Goal: Transaction & Acquisition: Book appointment/travel/reservation

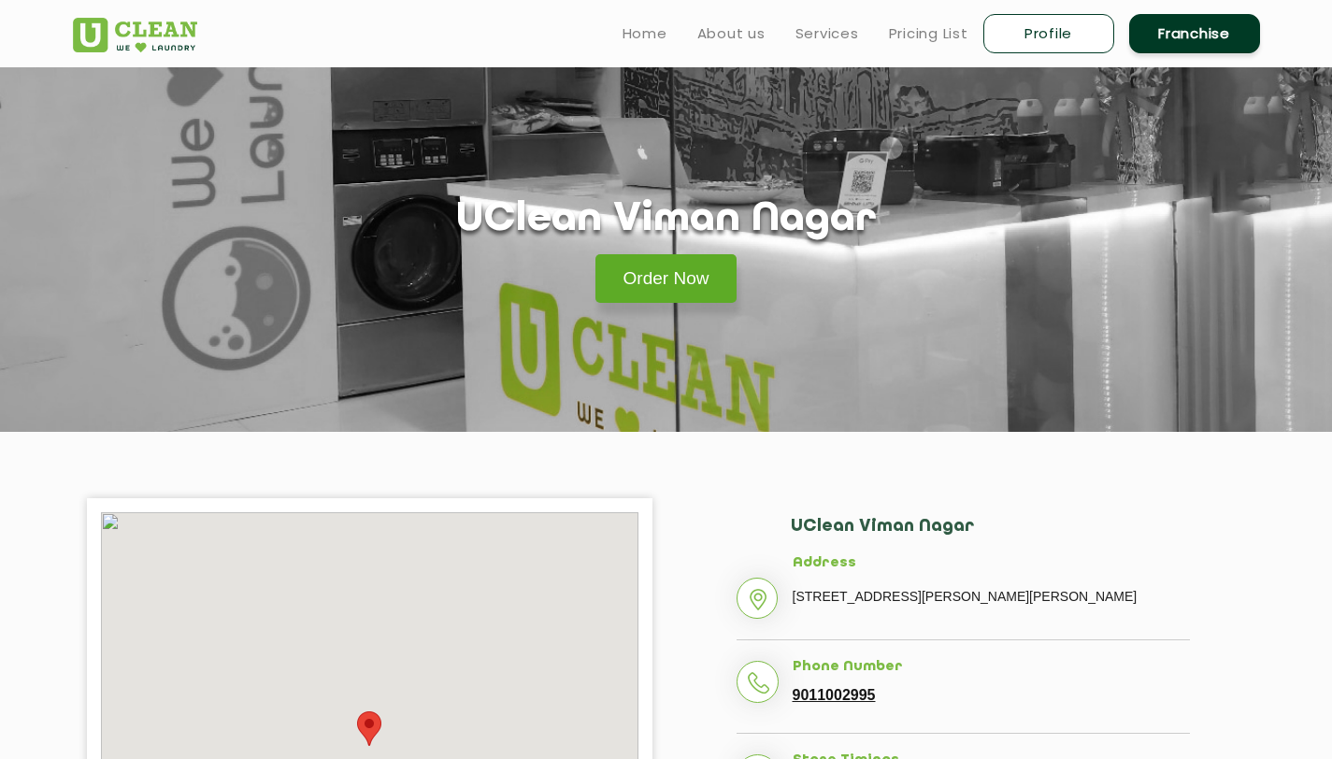
click at [680, 266] on link "Order Now" at bounding box center [667, 278] width 142 height 49
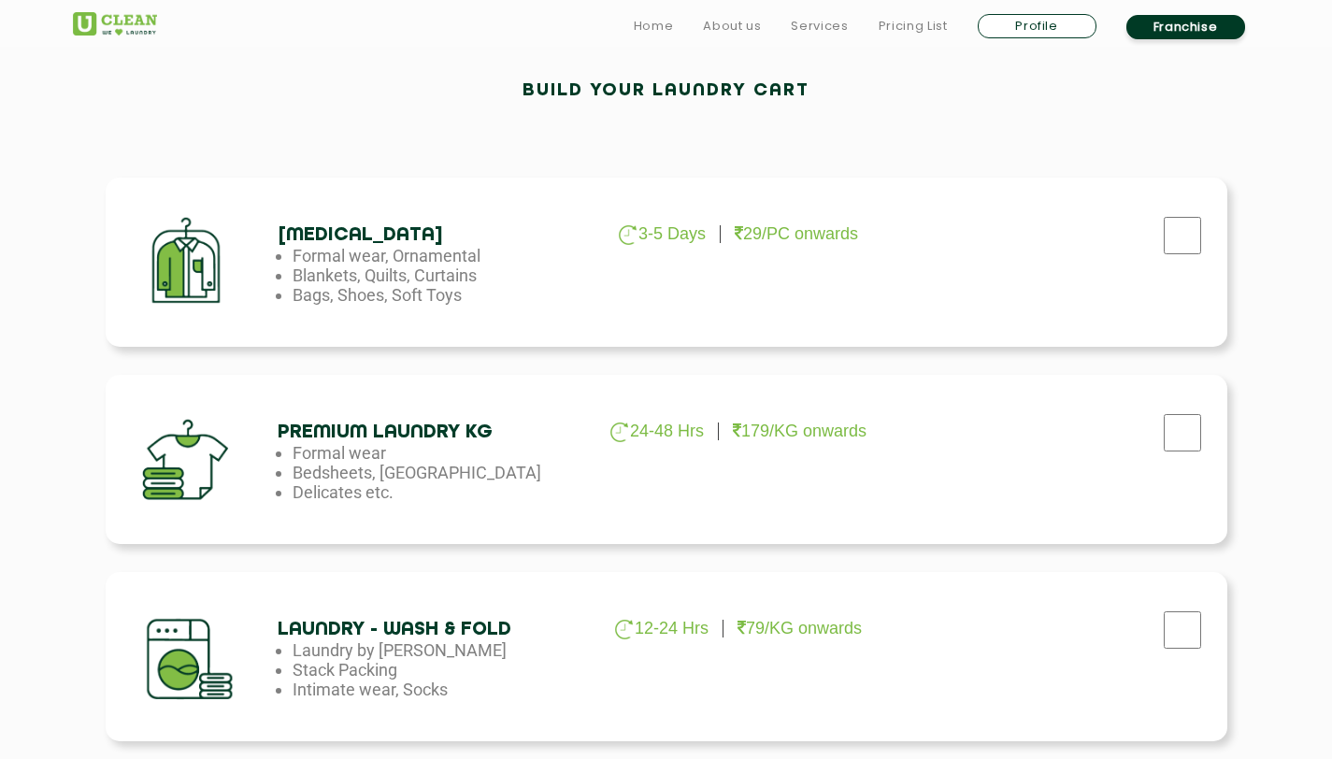
scroll to position [554, 0]
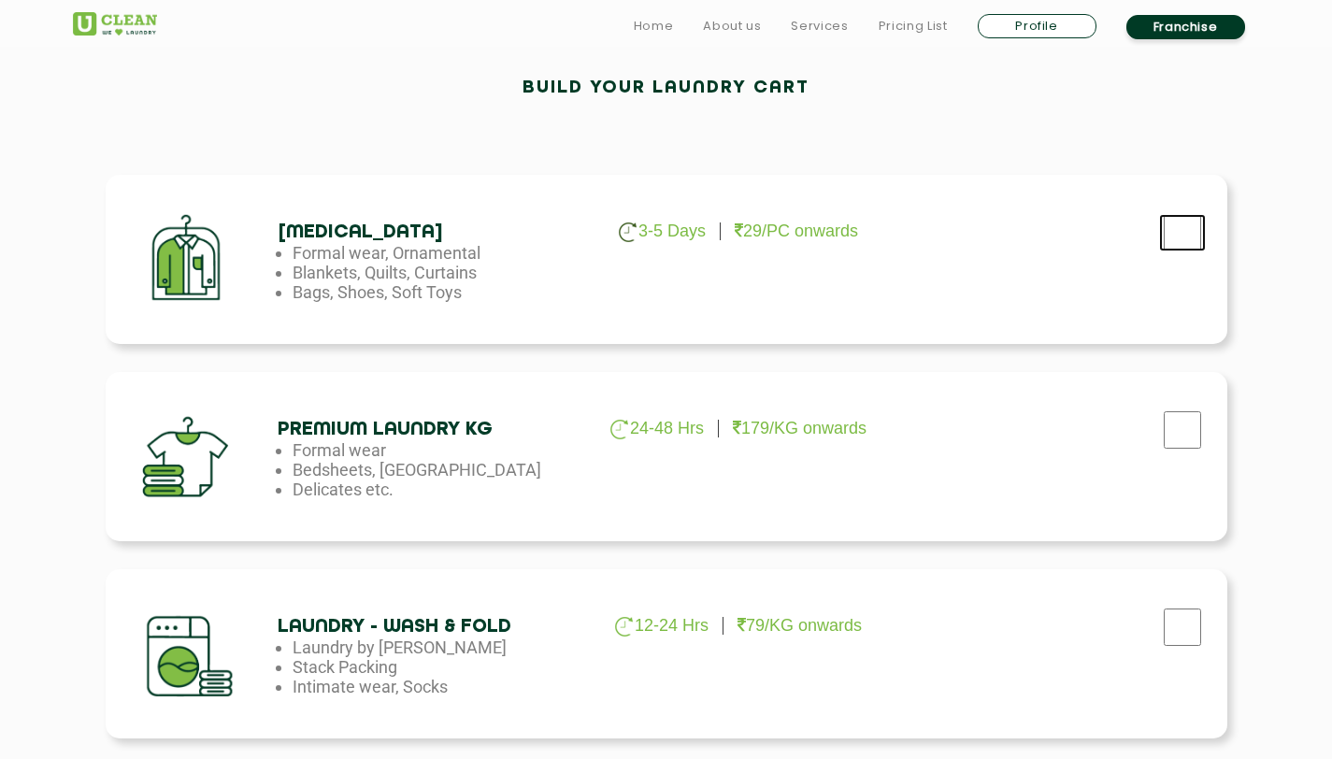
click at [1199, 227] on input "checkbox" at bounding box center [1182, 232] width 47 height 37
checkbox input "true"
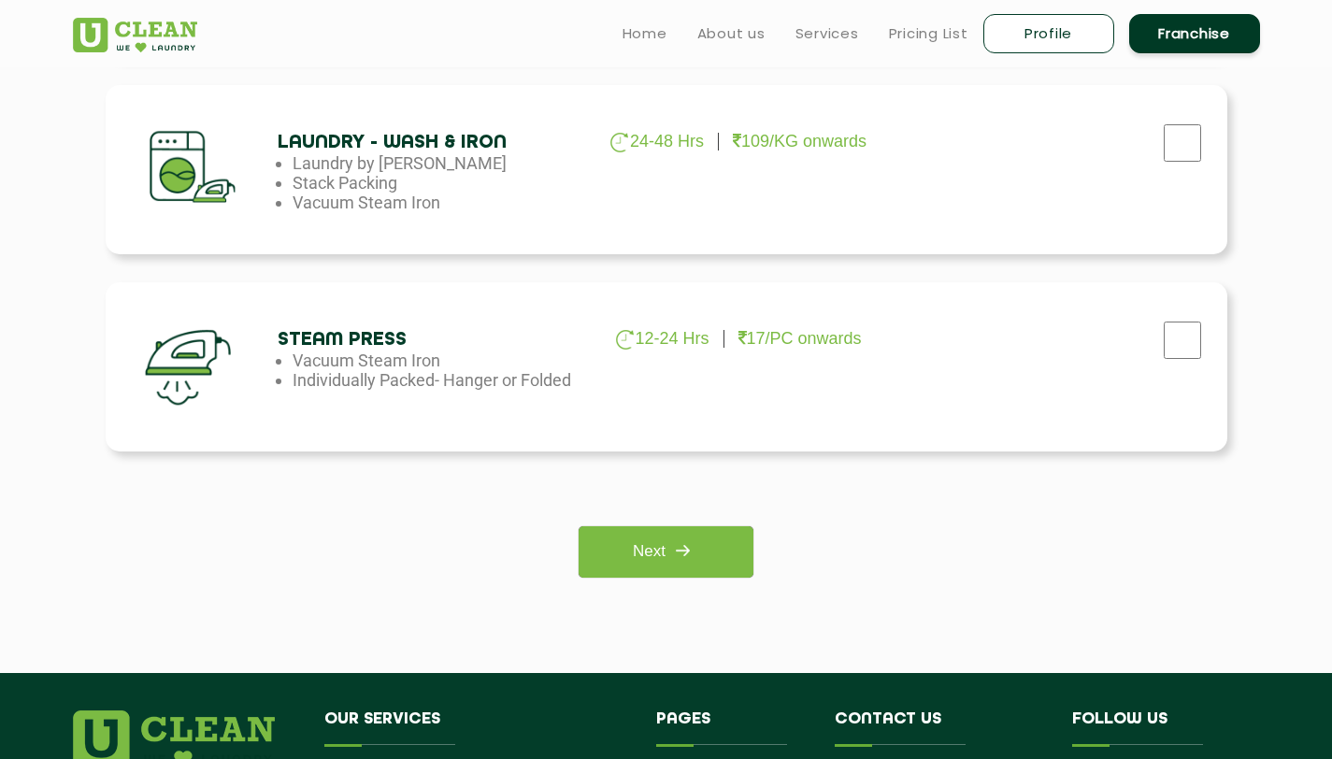
scroll to position [1230, 0]
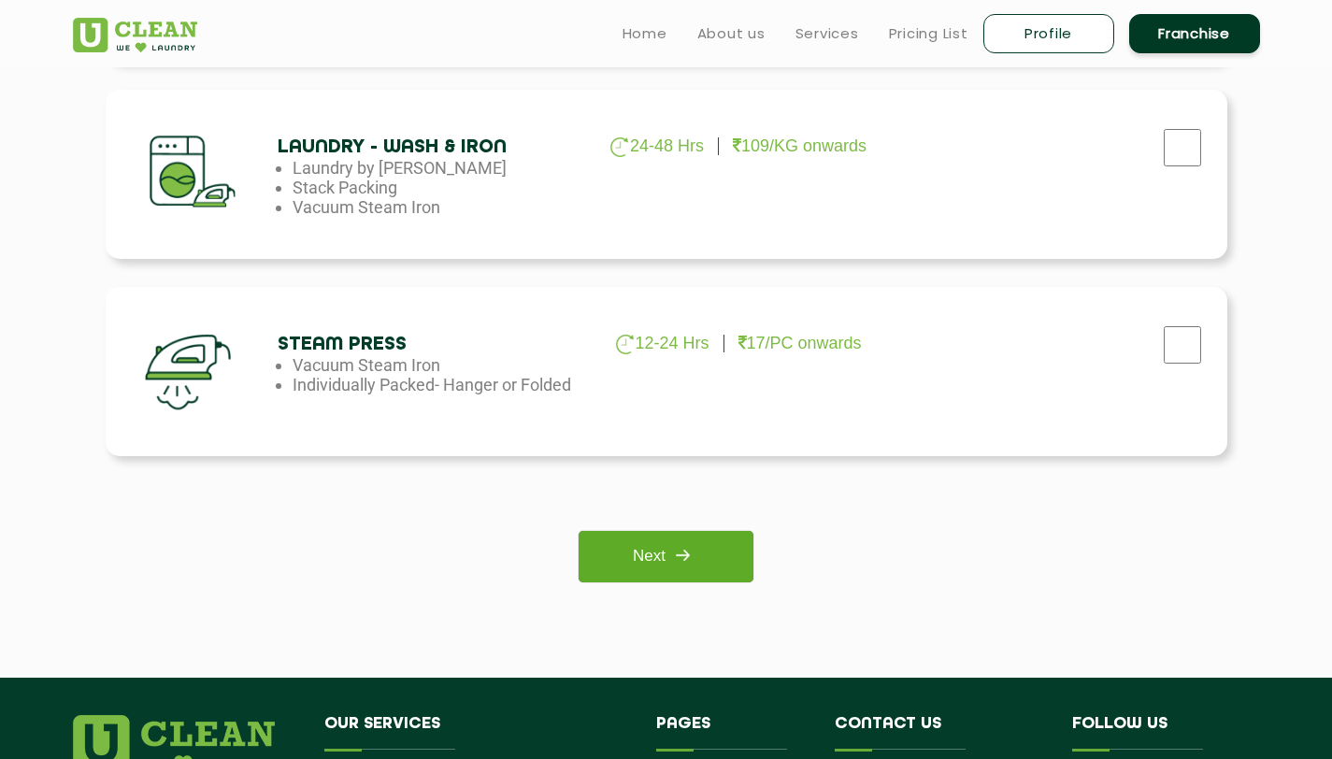
click at [714, 552] on link "Next" at bounding box center [666, 556] width 175 height 51
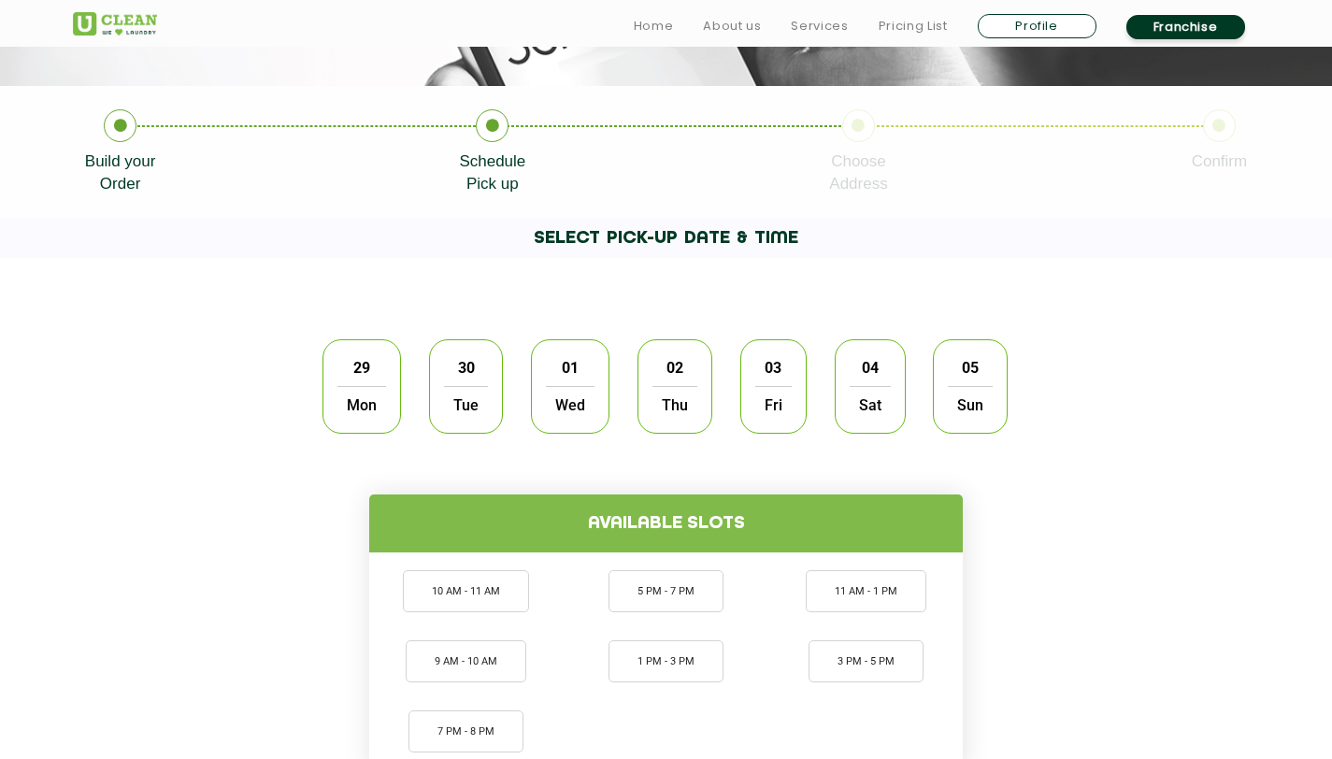
scroll to position [389, 0]
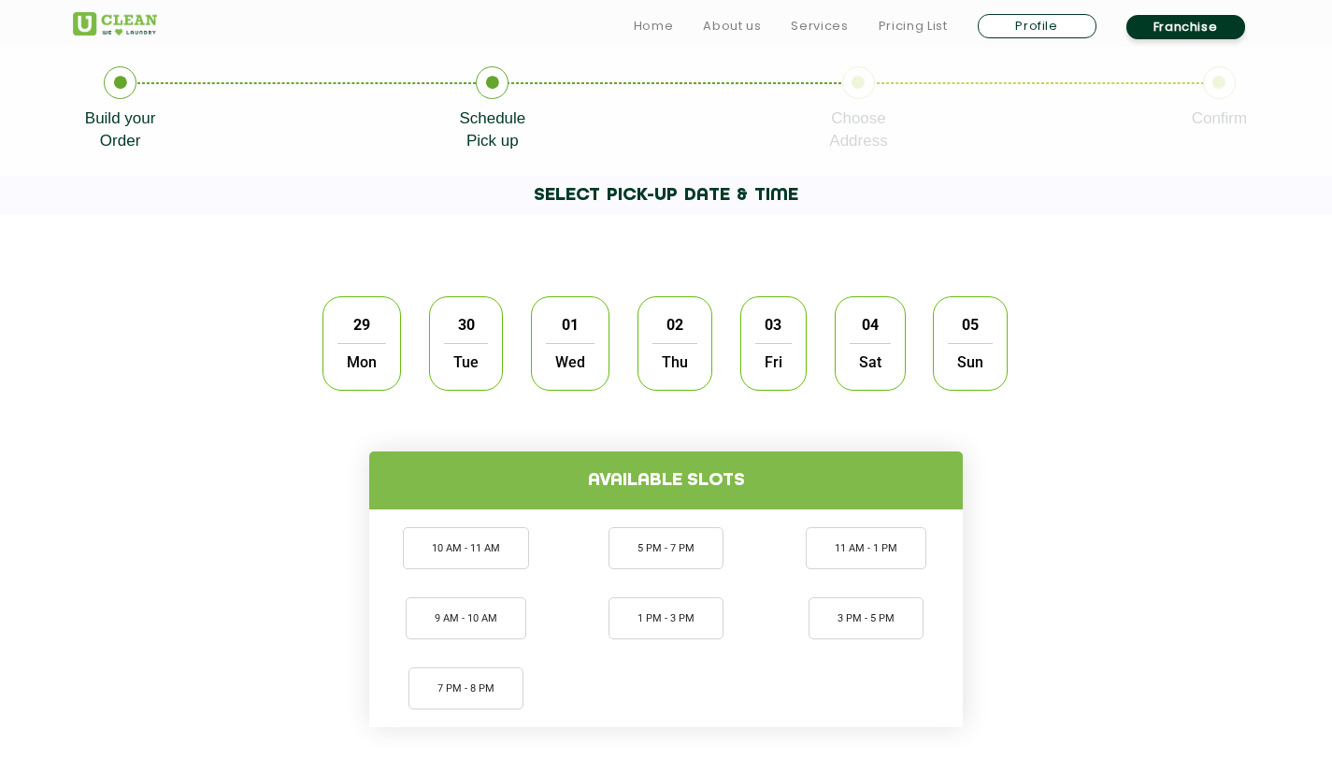
click at [367, 348] on span "Mon" at bounding box center [362, 361] width 49 height 37
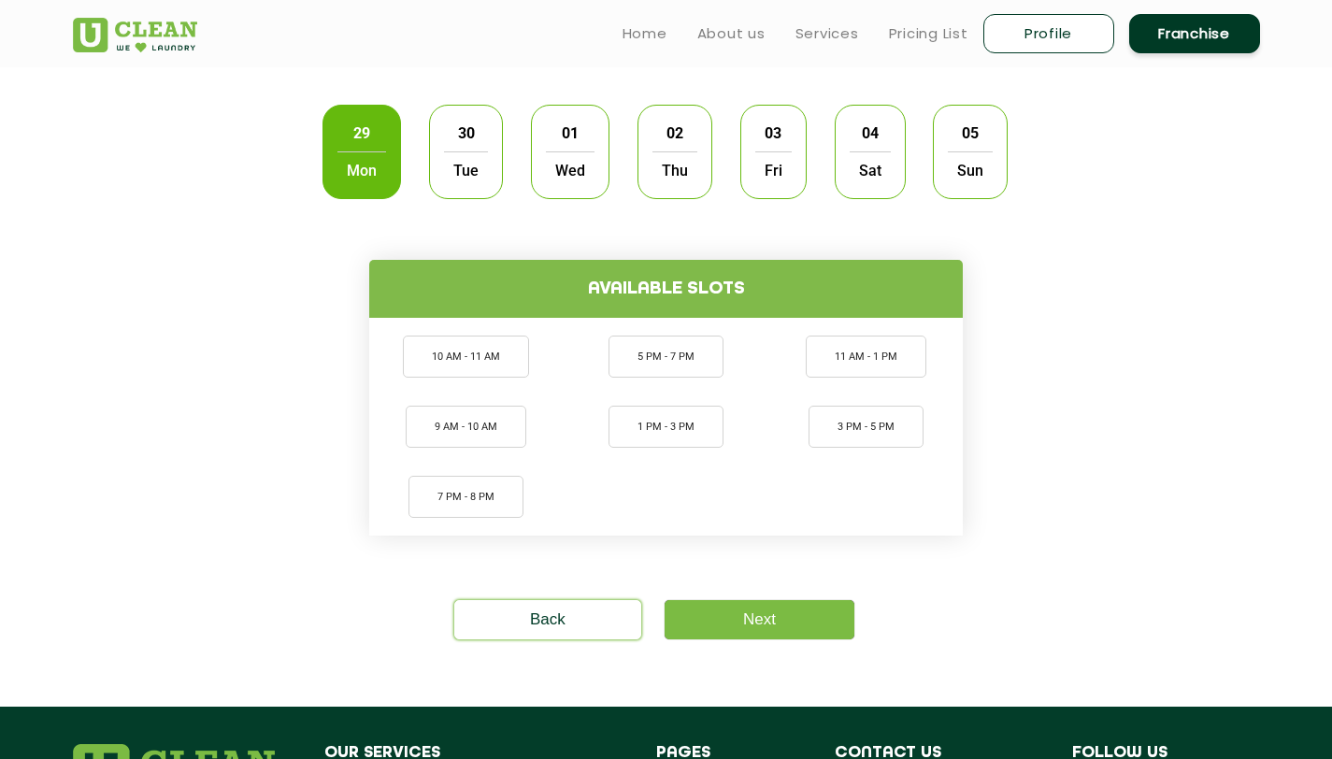
scroll to position [580, 0]
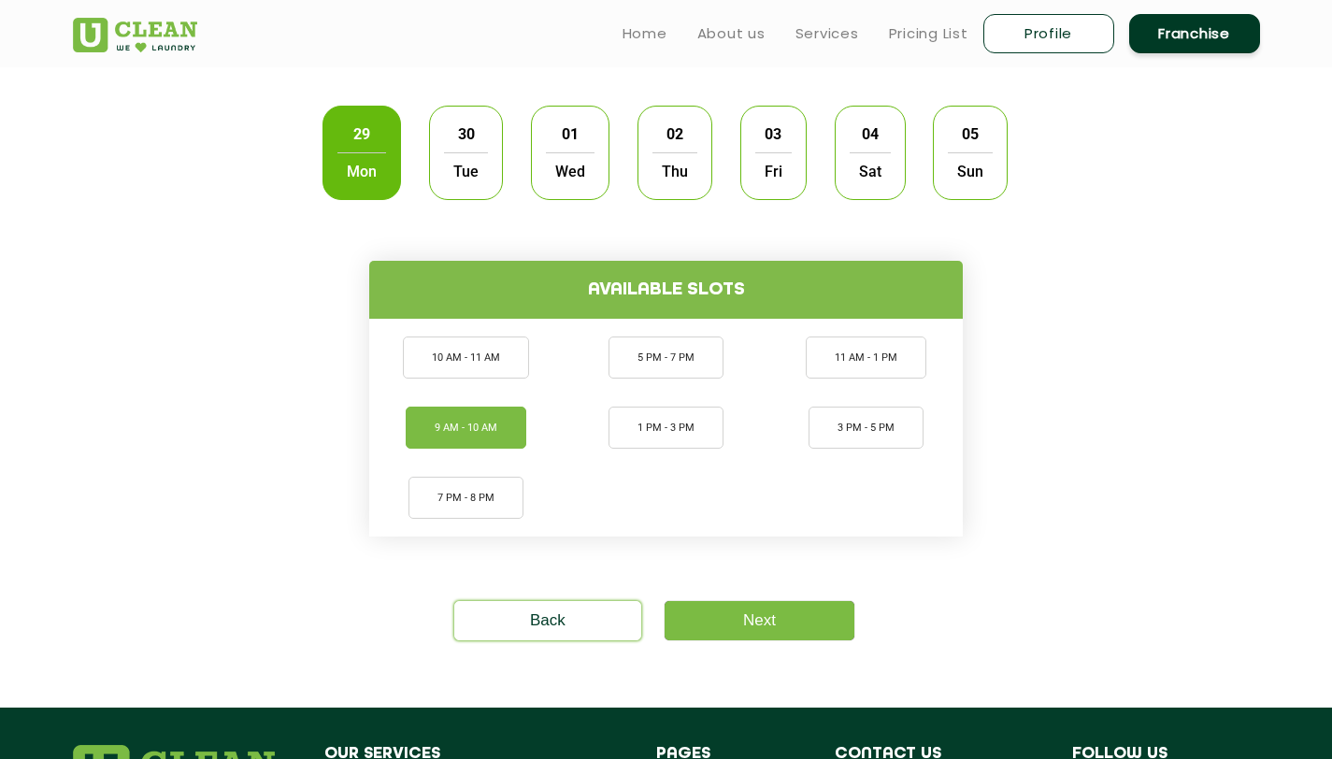
click at [476, 422] on li "9 AM - 10 AM" at bounding box center [466, 428] width 121 height 42
click at [794, 606] on link "Next" at bounding box center [760, 620] width 190 height 39
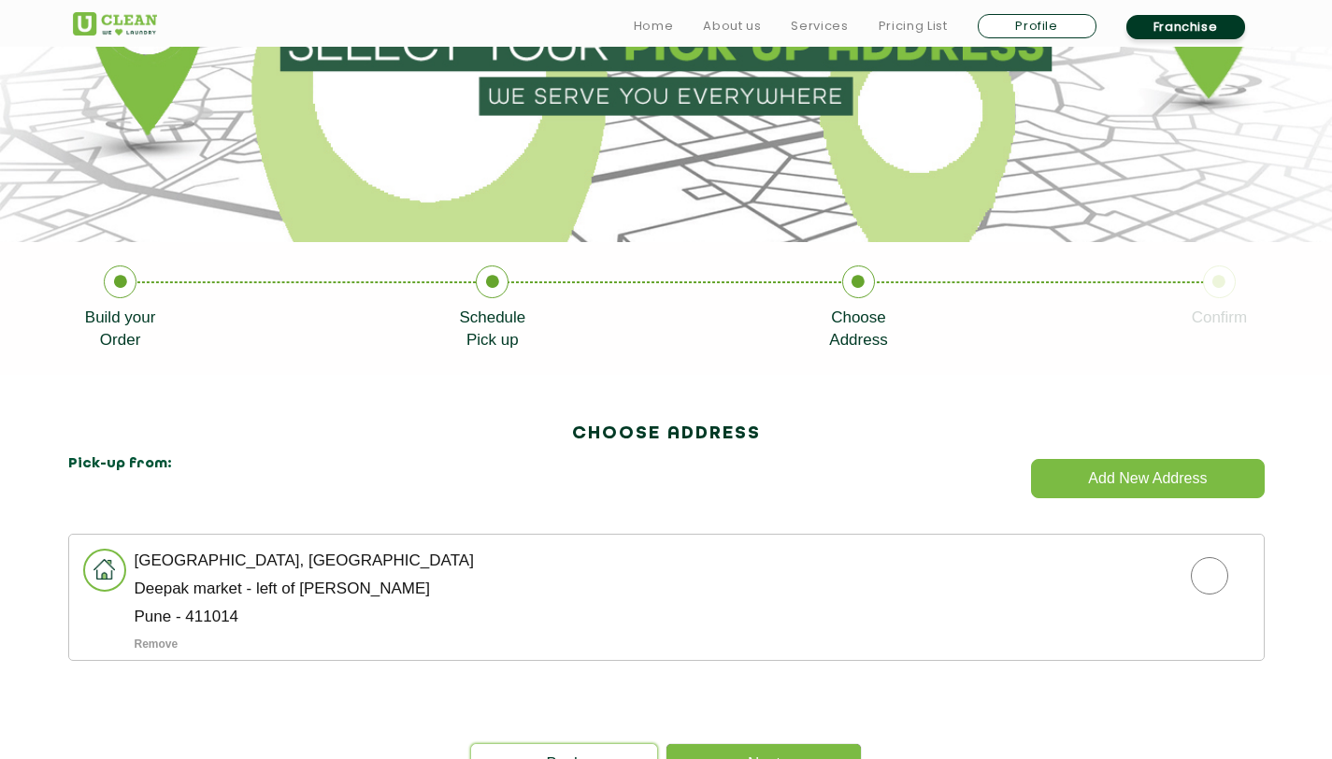
scroll to position [306, 0]
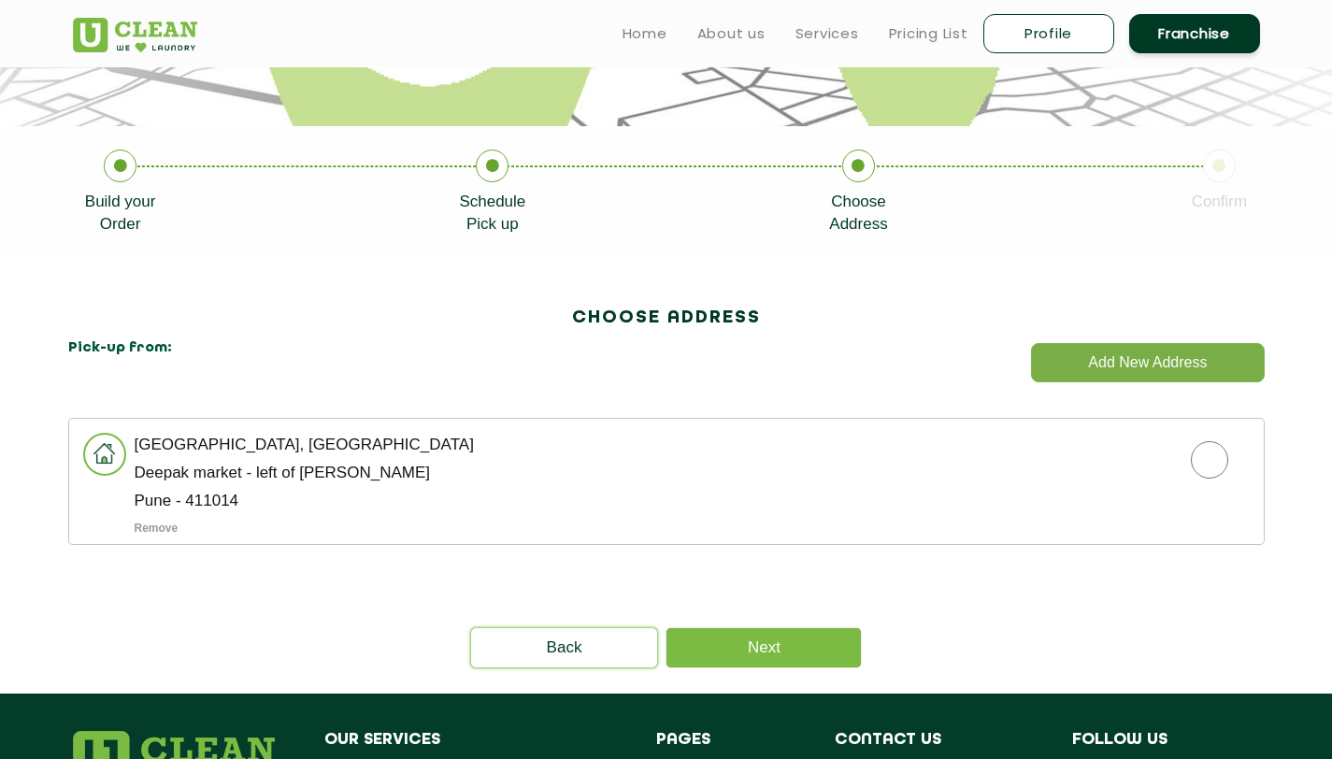
click at [1137, 364] on button "Add New Address" at bounding box center [1147, 362] width 233 height 39
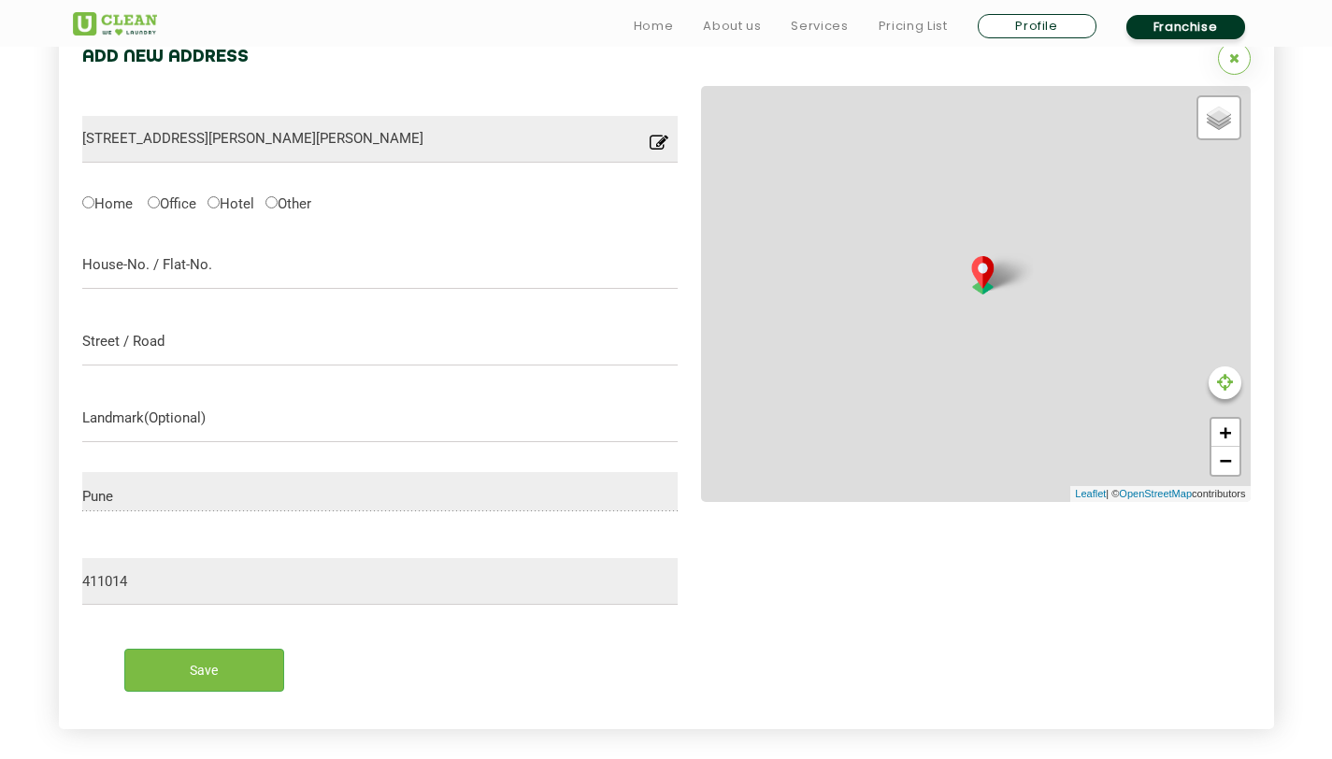
scroll to position [870, 0]
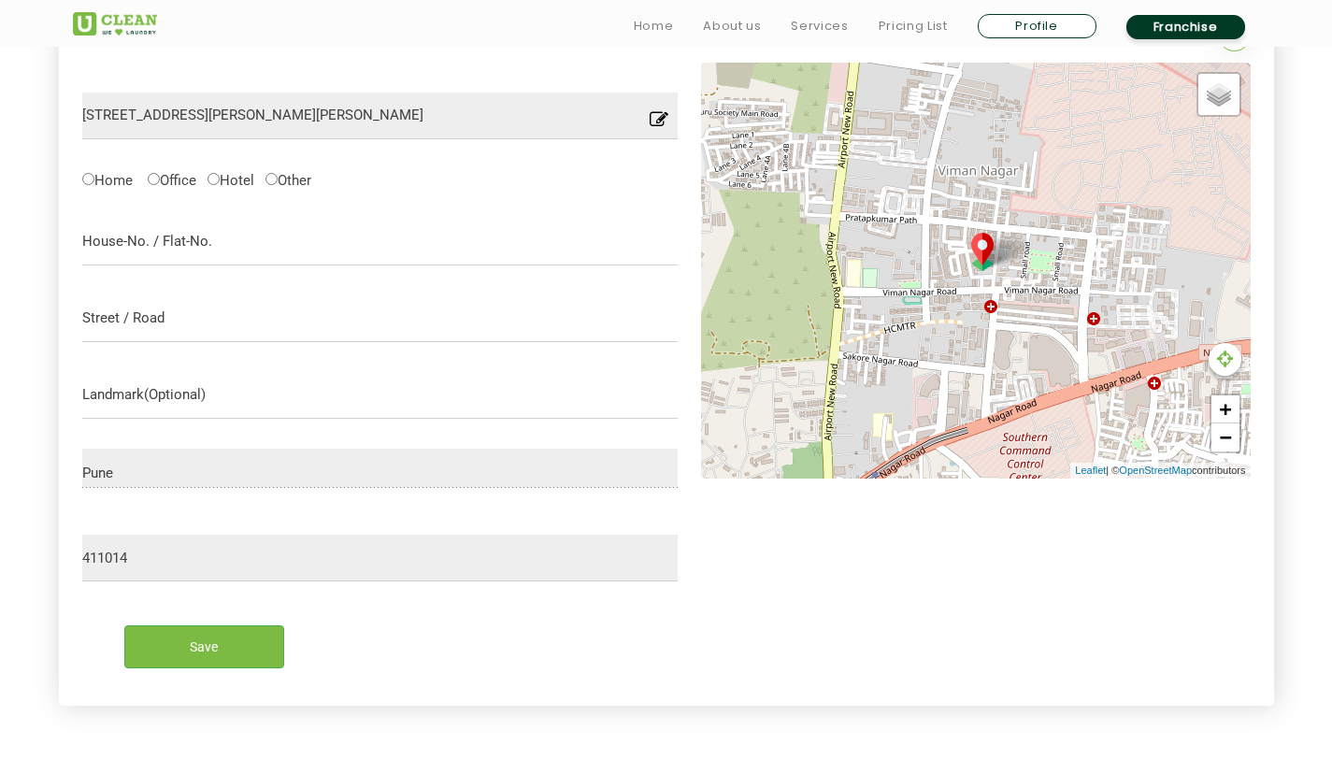
click at [656, 114] on icon at bounding box center [659, 124] width 19 height 29
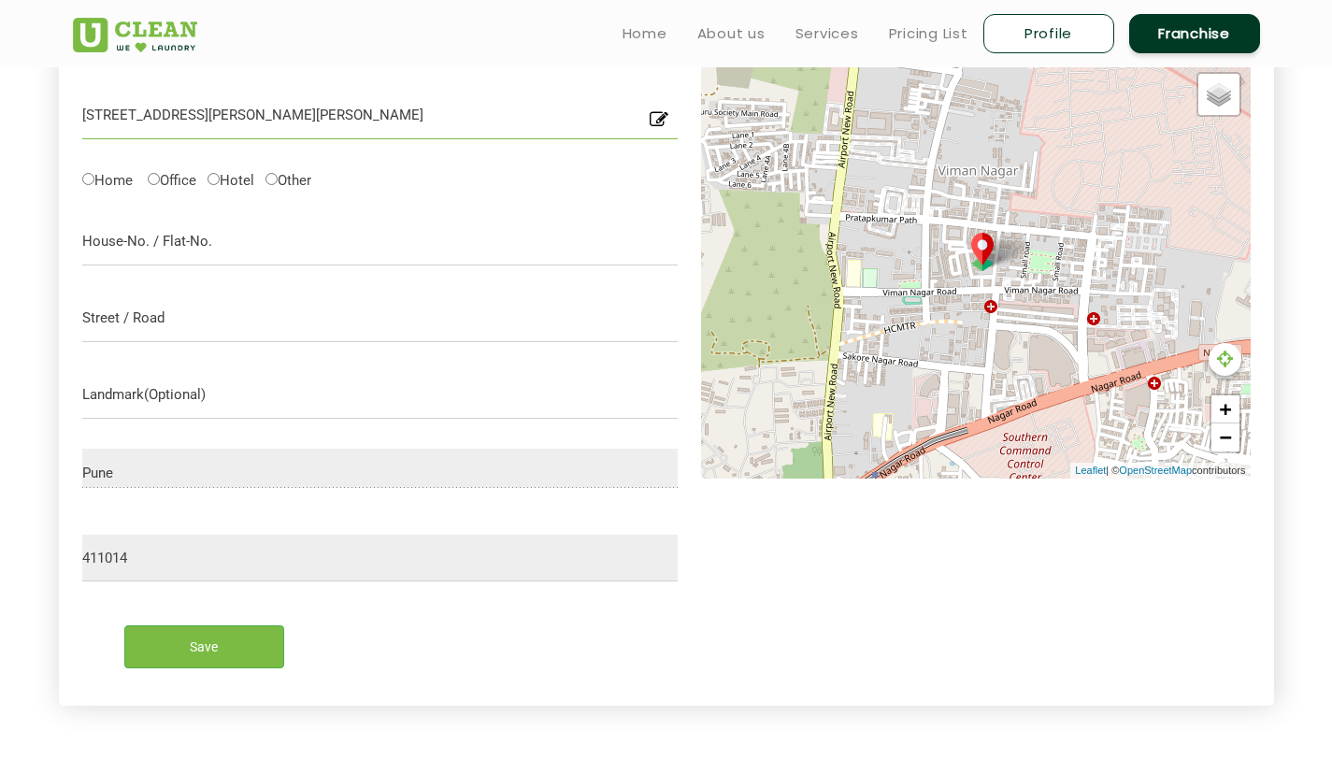
click at [553, 112] on input "[STREET_ADDRESS][PERSON_NAME][PERSON_NAME]" at bounding box center [380, 116] width 597 height 47
click at [663, 112] on icon at bounding box center [659, 124] width 19 height 29
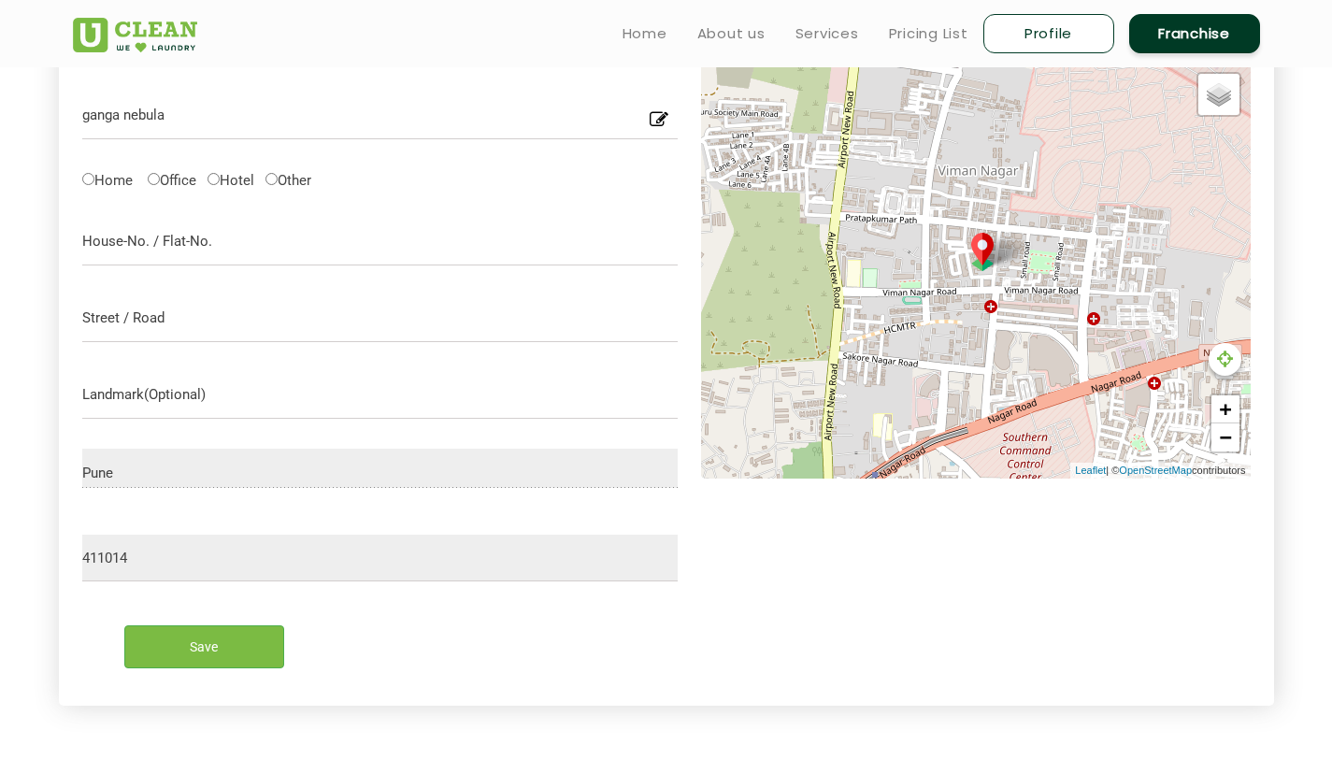
click at [663, 112] on icon at bounding box center [659, 124] width 19 height 29
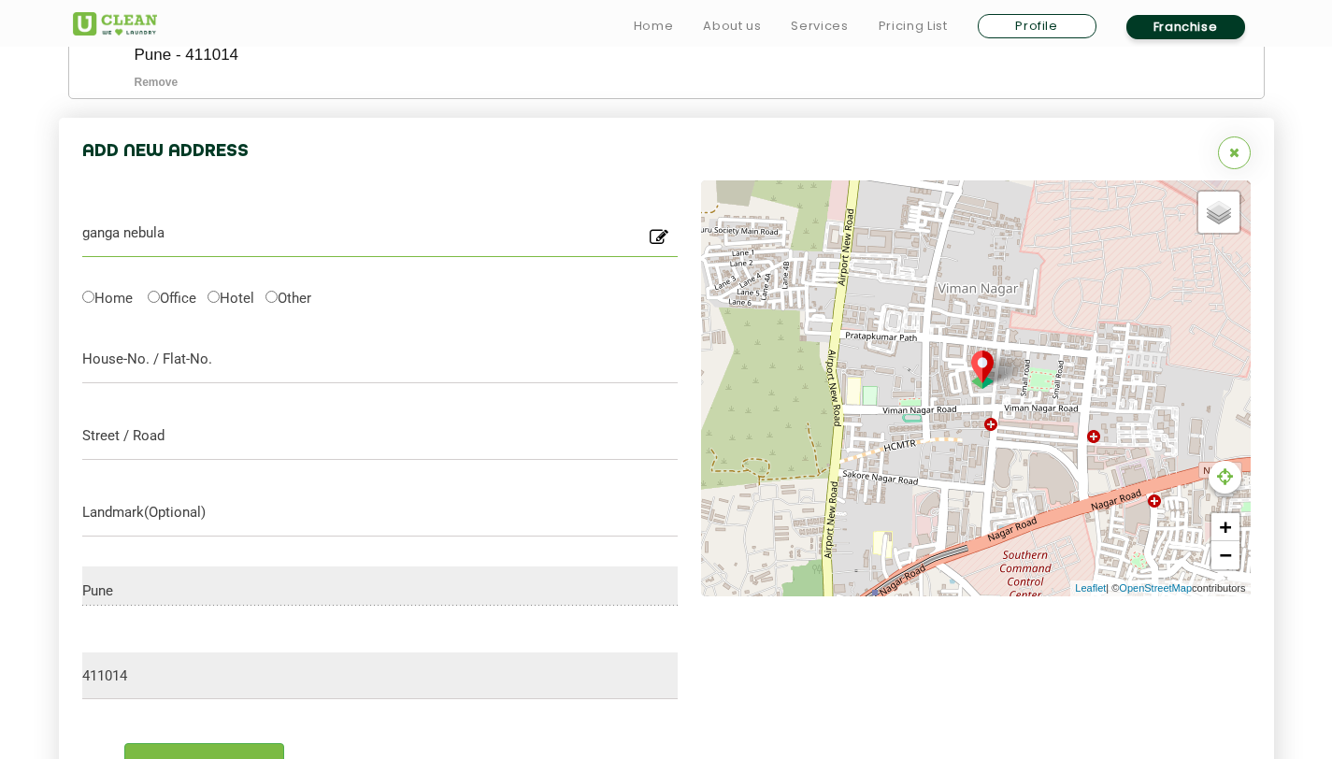
scroll to position [757, 0]
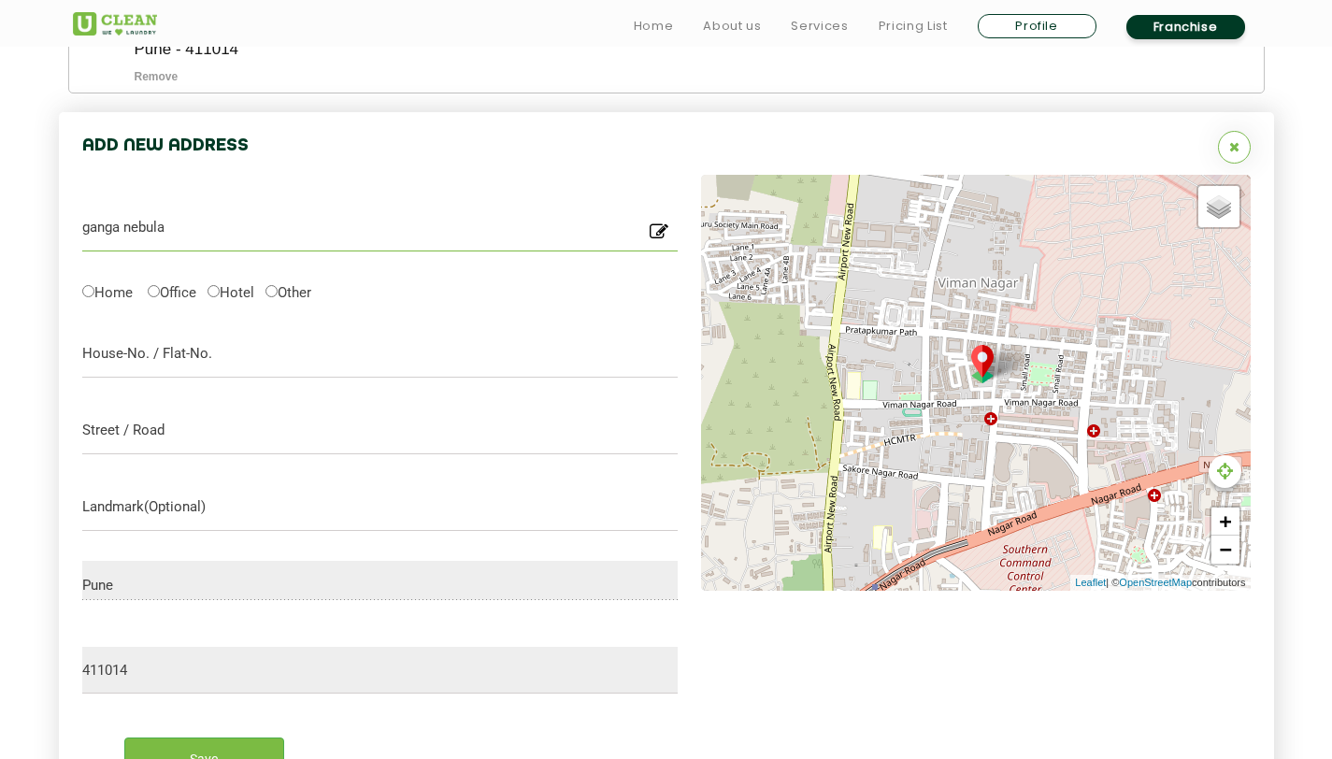
click at [524, 219] on input "ganga nebula" at bounding box center [380, 228] width 597 height 47
click at [899, 293] on div "Default Satellite + − Leaflet | © OpenStreetMap contributors" at bounding box center [976, 383] width 550 height 416
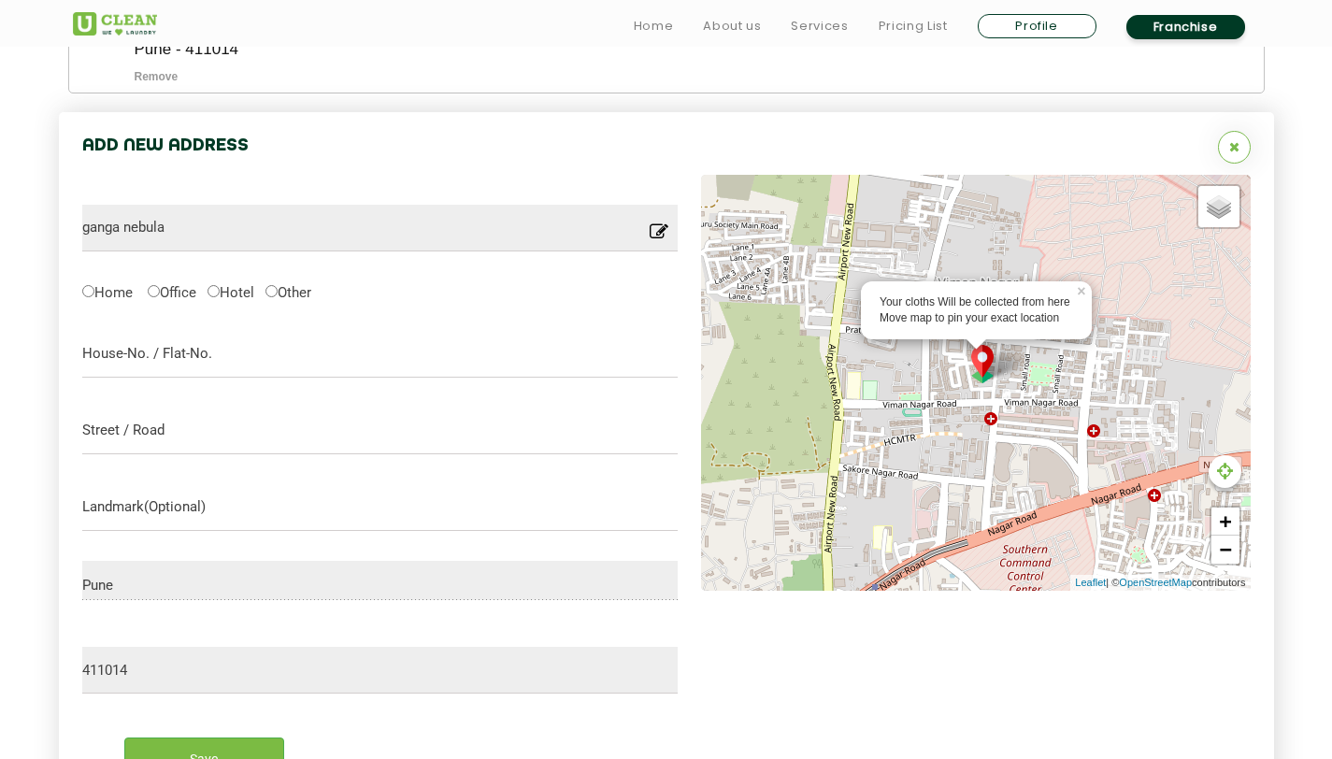
click at [984, 362] on img at bounding box center [983, 364] width 36 height 38
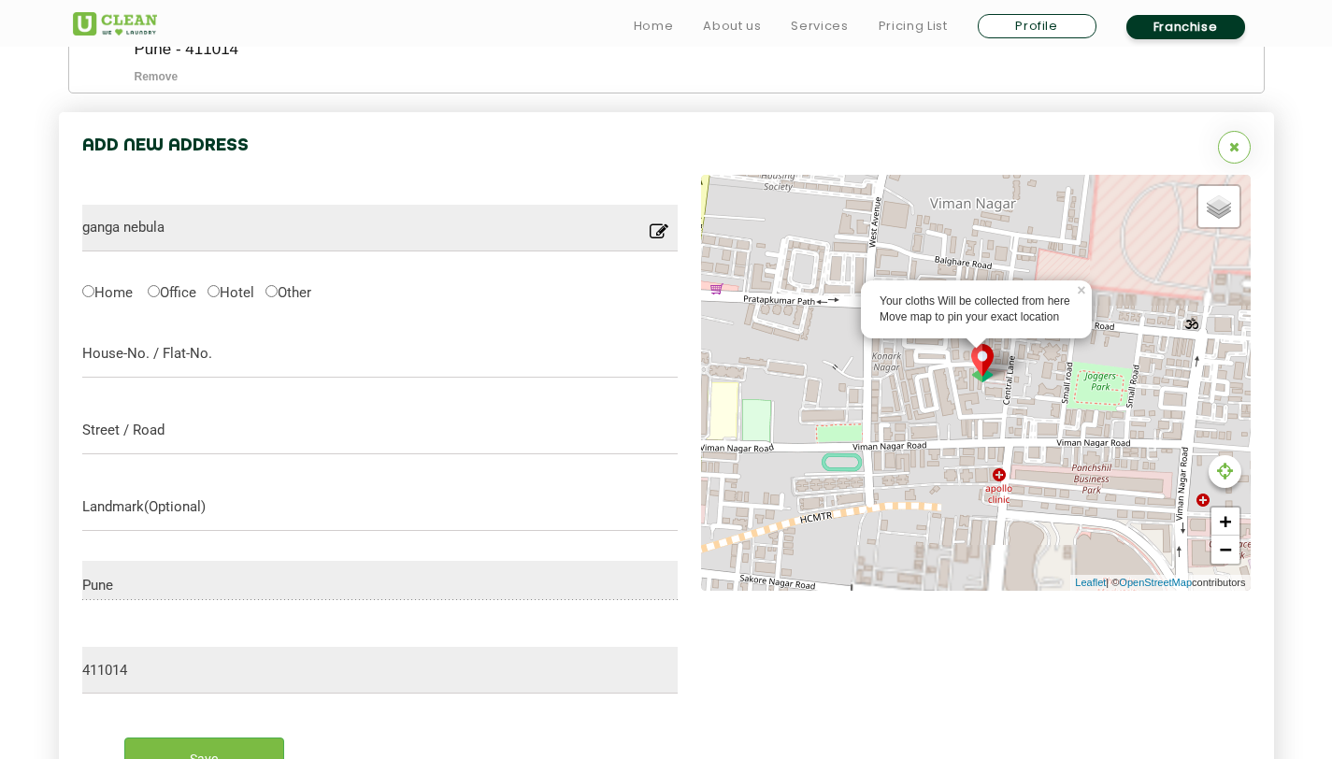
click at [984, 360] on img at bounding box center [983, 363] width 36 height 38
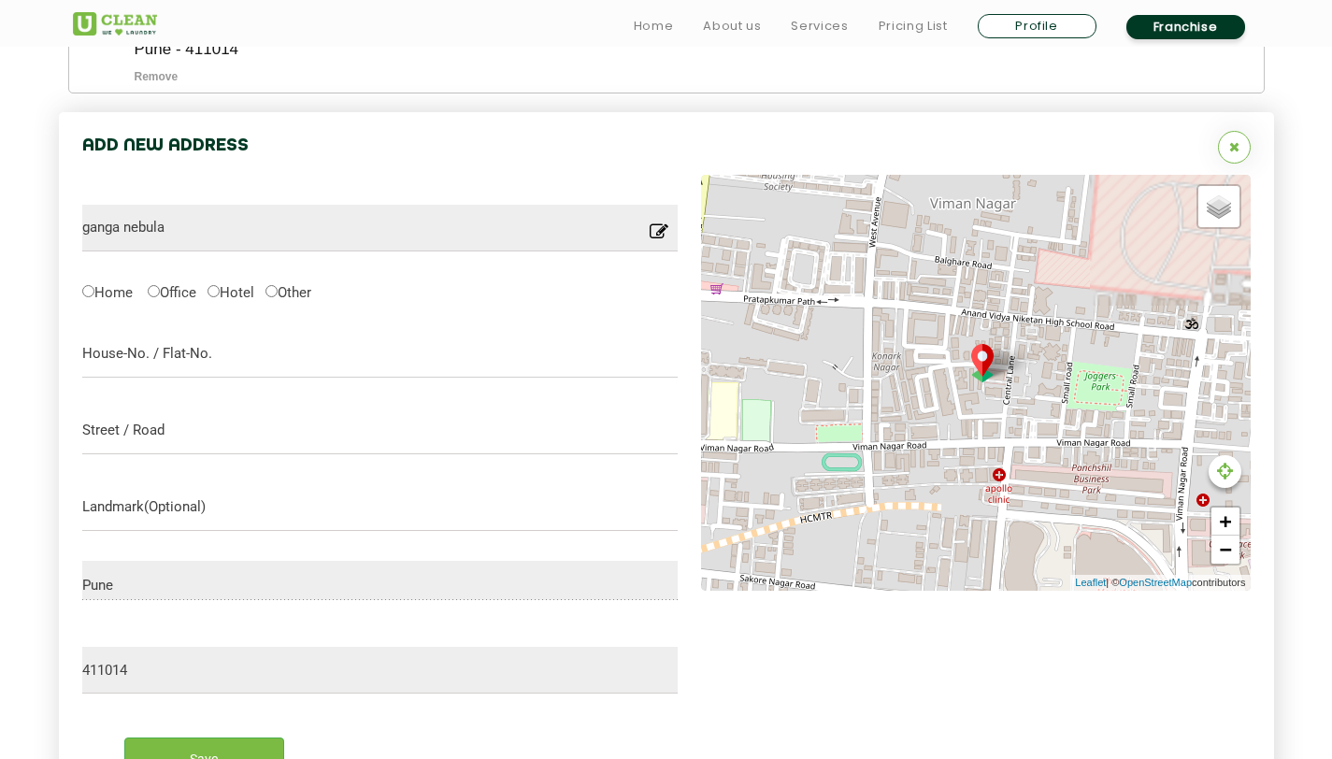
click at [984, 360] on img at bounding box center [983, 363] width 36 height 38
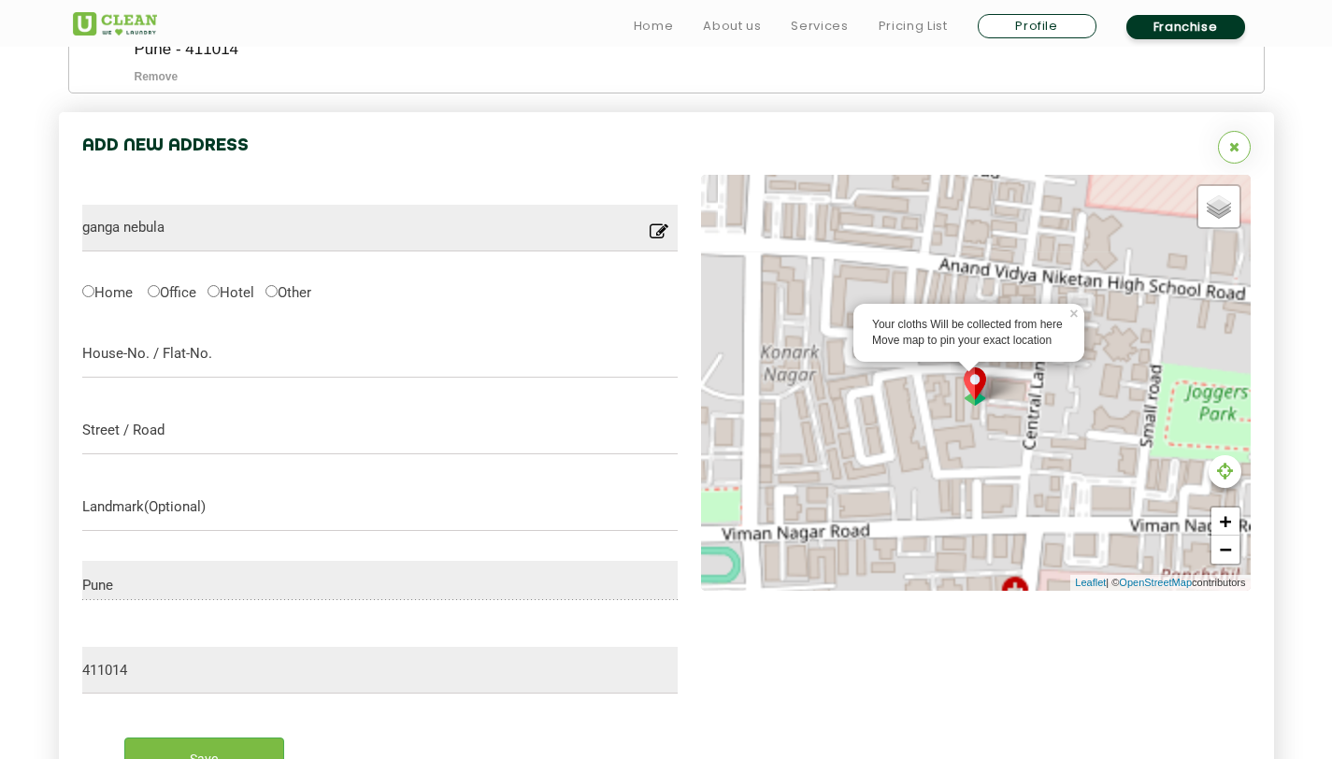
click at [984, 360] on div "Your cloths Will be collected from here Move map to pin your exact location × D…" at bounding box center [976, 383] width 550 height 416
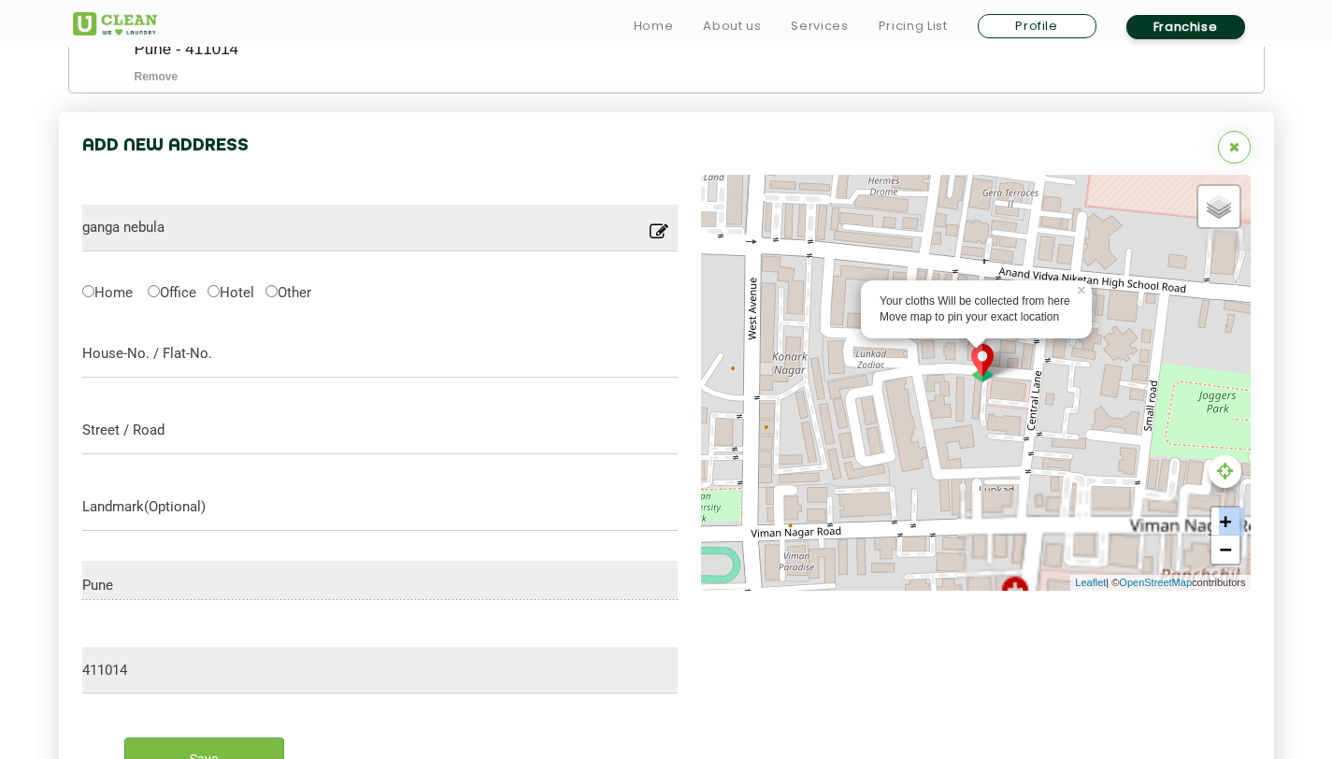
click at [984, 360] on img at bounding box center [983, 363] width 36 height 38
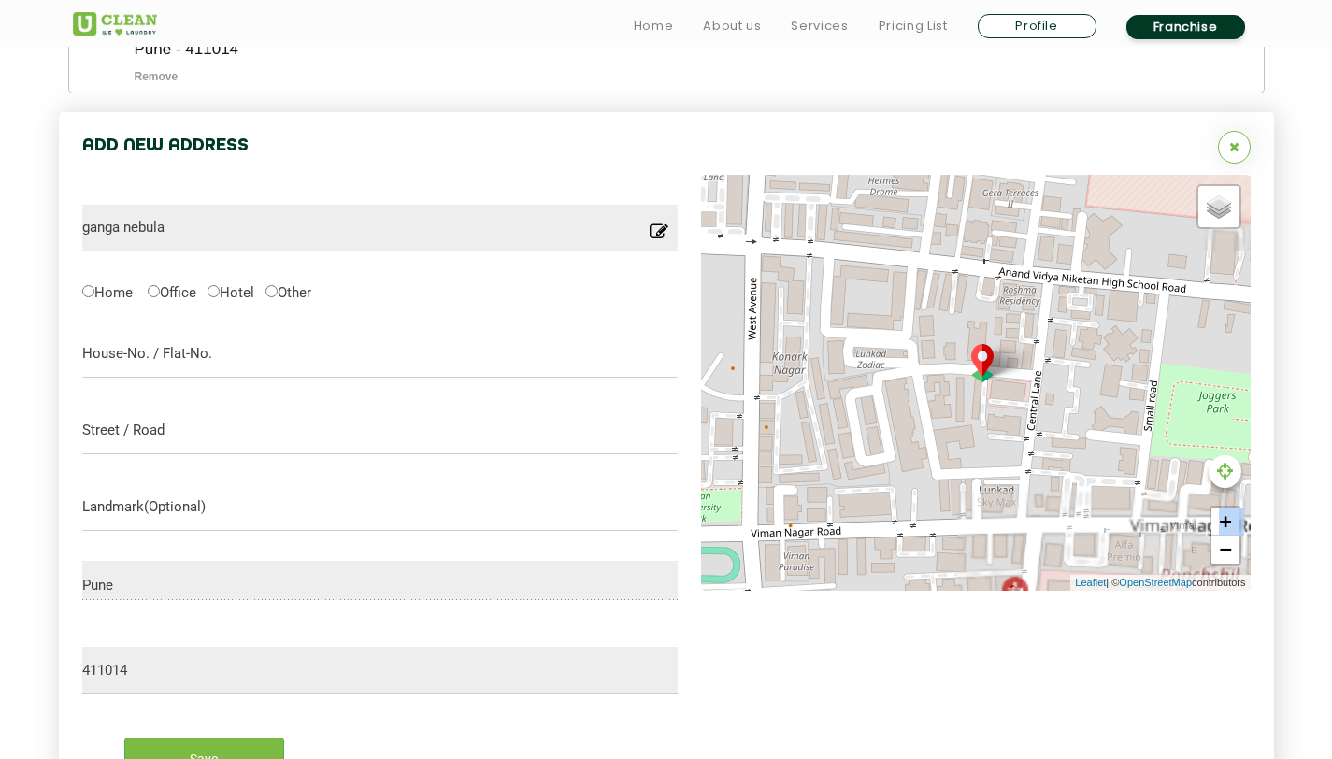
click at [984, 360] on img at bounding box center [983, 363] width 36 height 38
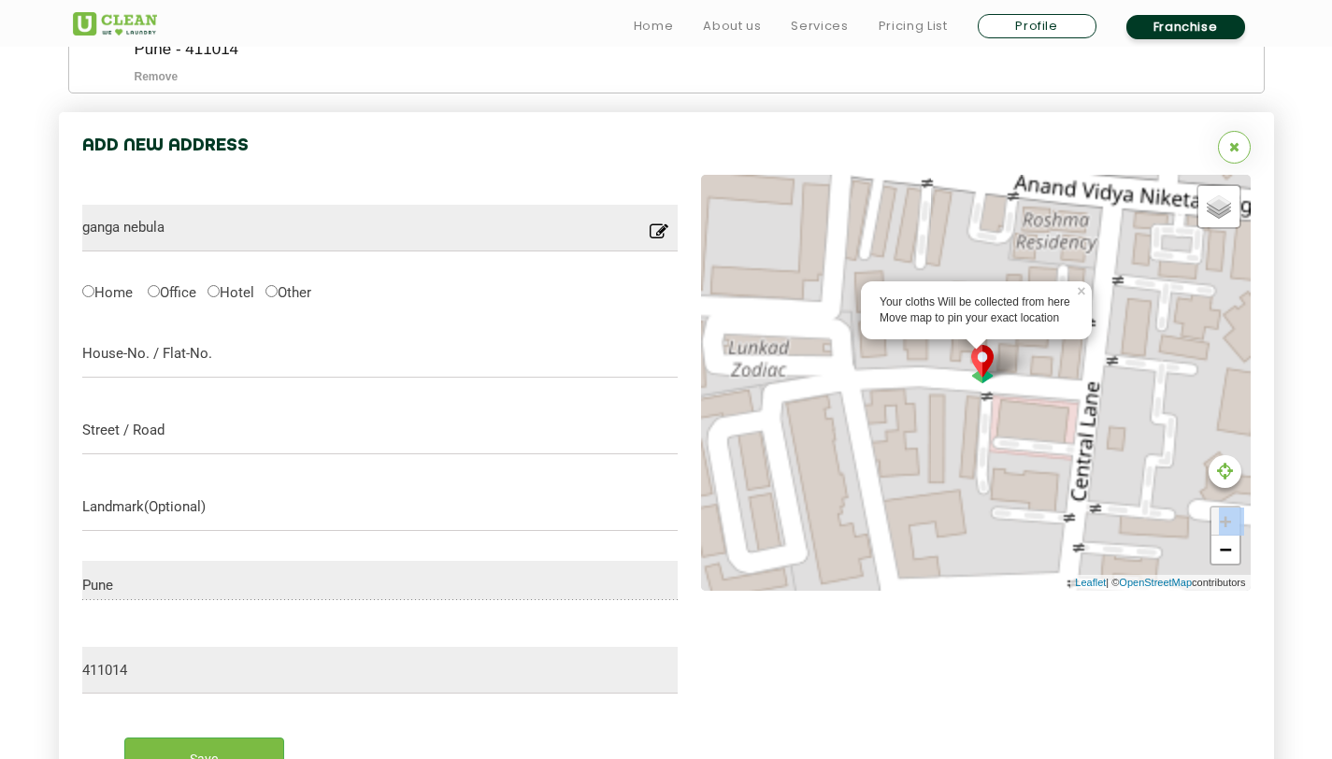
click at [984, 360] on img at bounding box center [983, 364] width 36 height 38
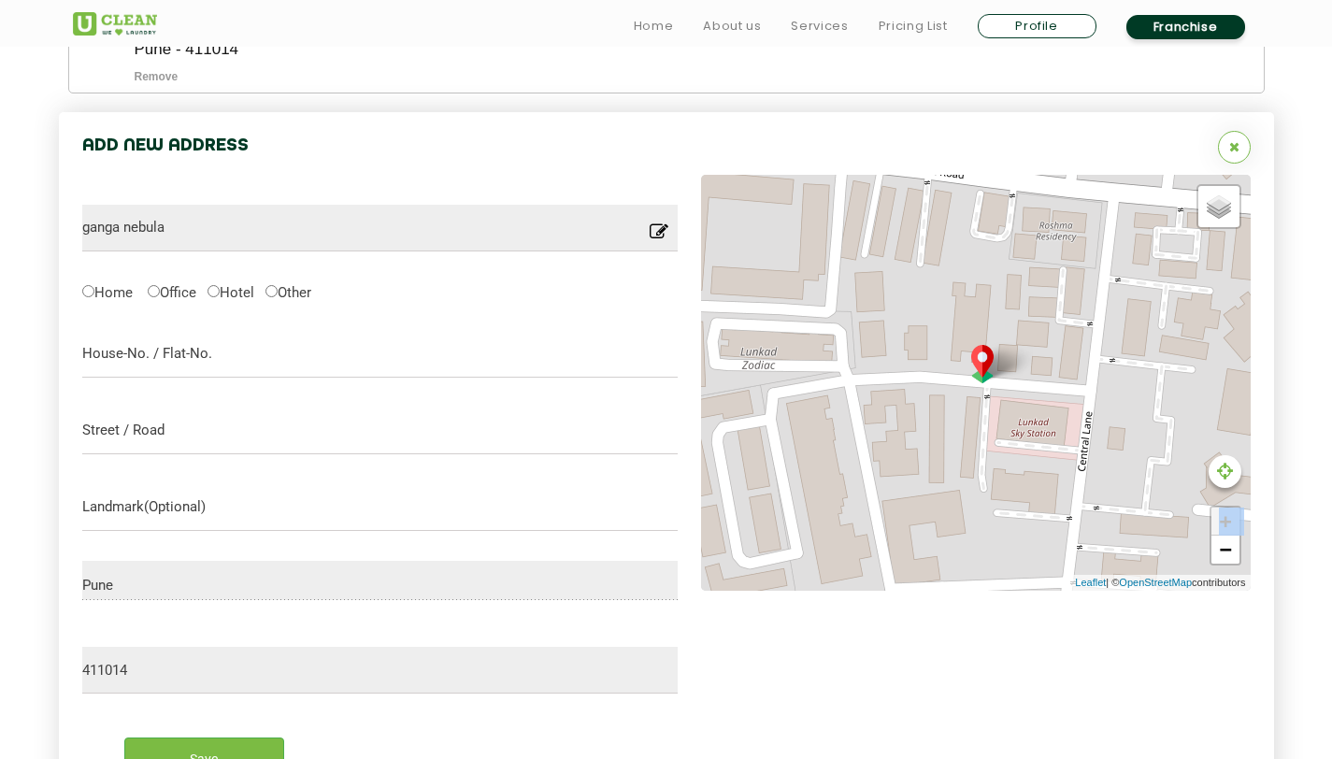
click at [984, 360] on img at bounding box center [983, 364] width 36 height 38
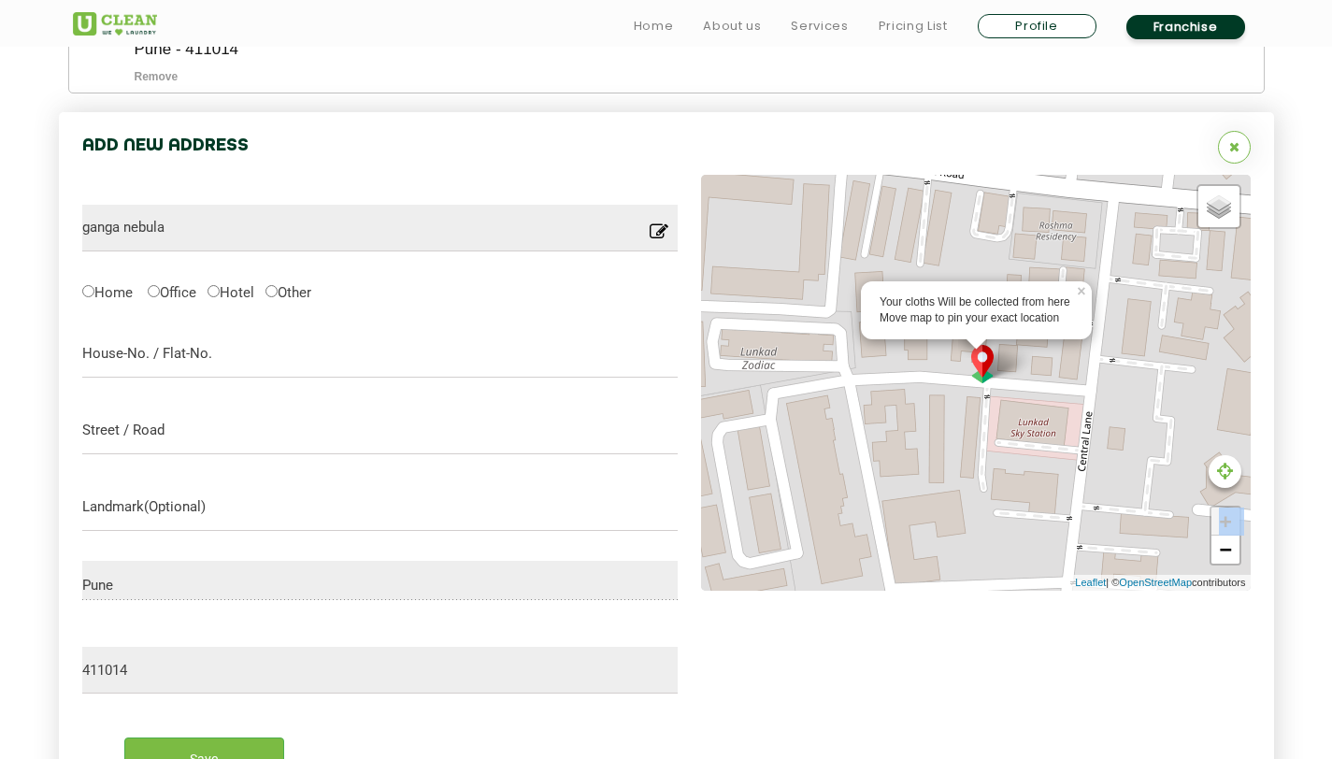
click at [984, 360] on img at bounding box center [983, 364] width 36 height 38
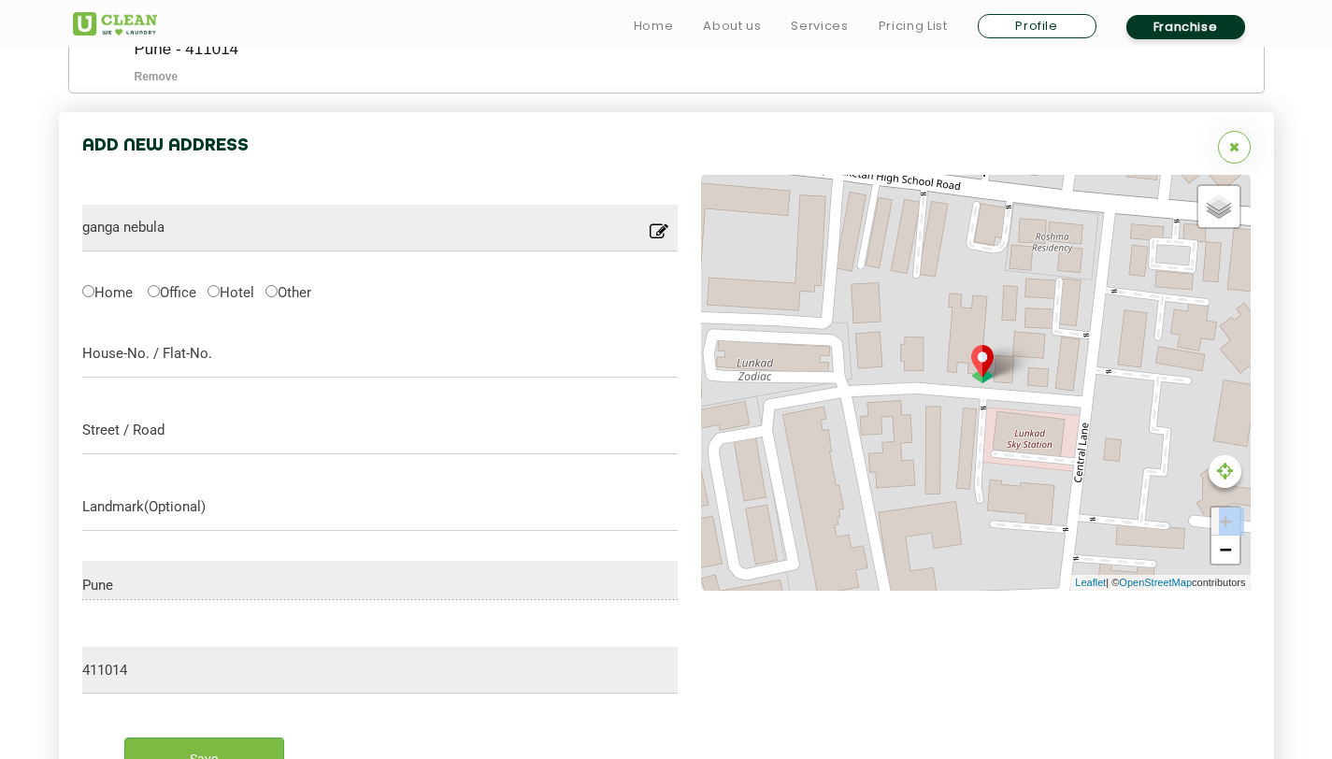
click at [984, 360] on img at bounding box center [983, 364] width 36 height 38
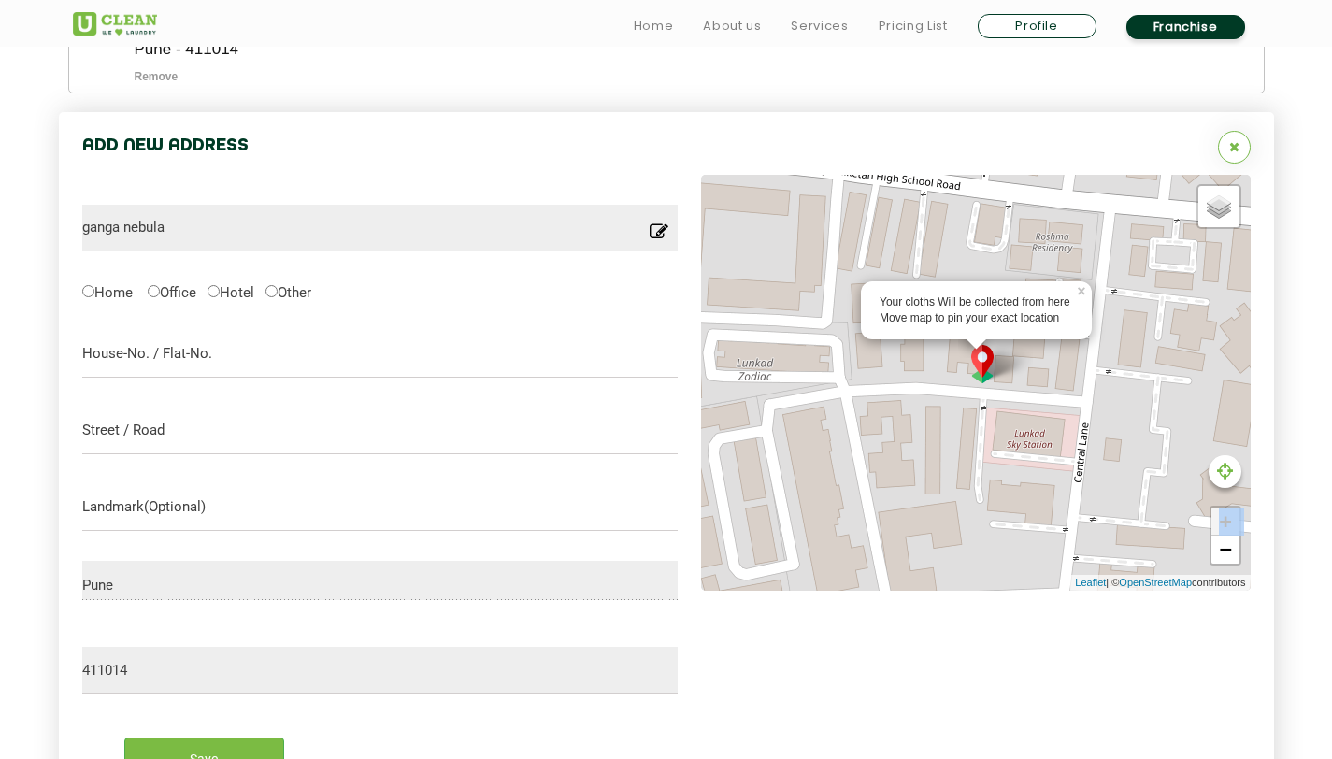
click at [984, 360] on img at bounding box center [983, 364] width 36 height 38
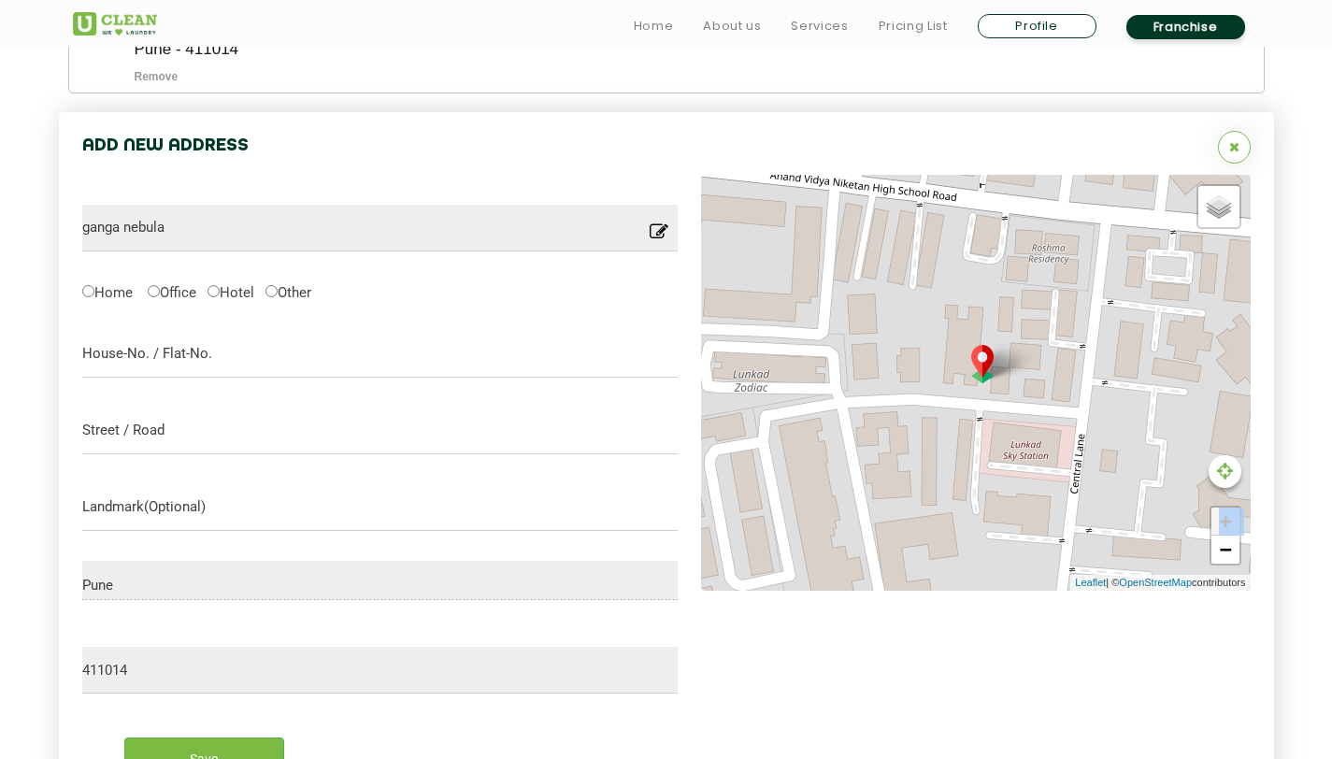
click at [984, 360] on img at bounding box center [983, 364] width 36 height 38
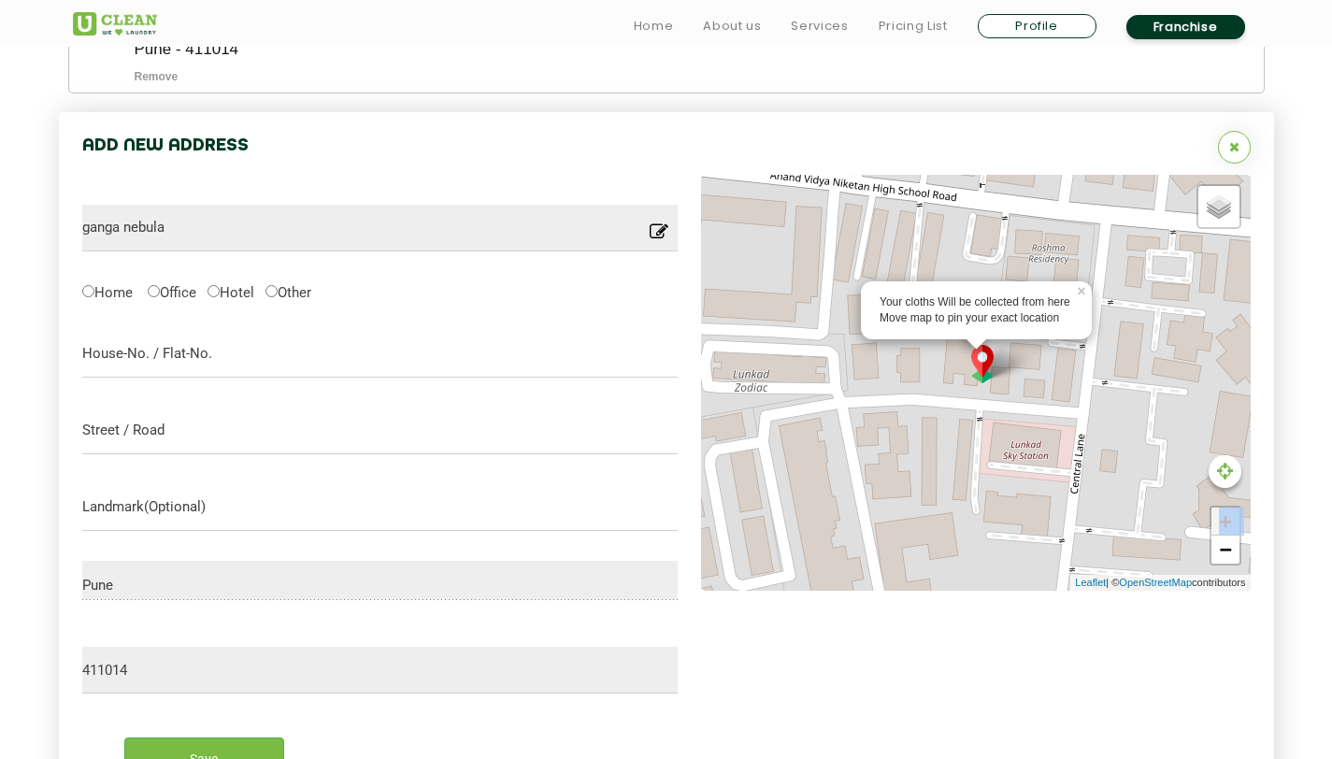
click at [984, 360] on img at bounding box center [983, 364] width 36 height 38
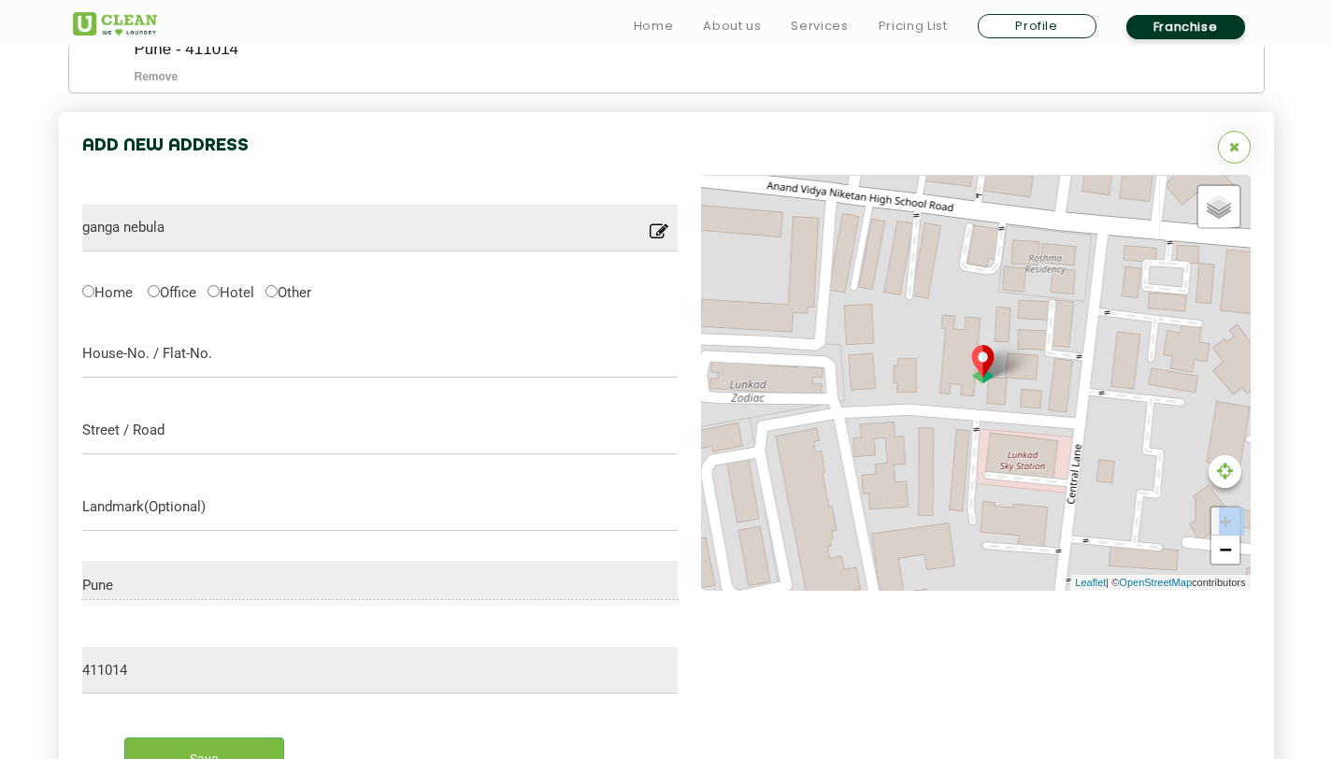
click at [984, 360] on img at bounding box center [984, 364] width 36 height 38
click at [984, 360] on img at bounding box center [983, 364] width 36 height 38
click at [655, 226] on icon at bounding box center [659, 237] width 19 height 29
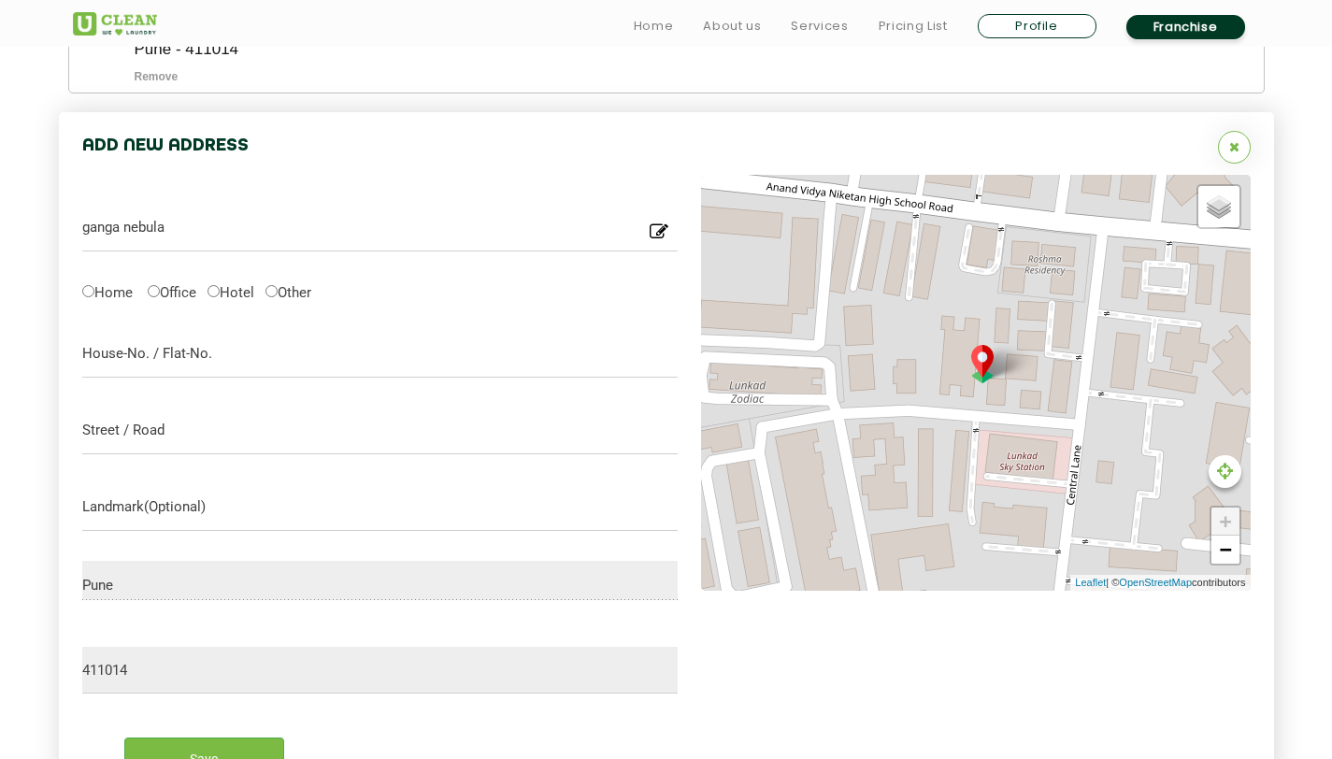
click at [655, 226] on icon at bounding box center [659, 237] width 19 height 29
type input "ganga nebula"
click at [124, 738] on input "Save" at bounding box center [204, 759] width 160 height 42
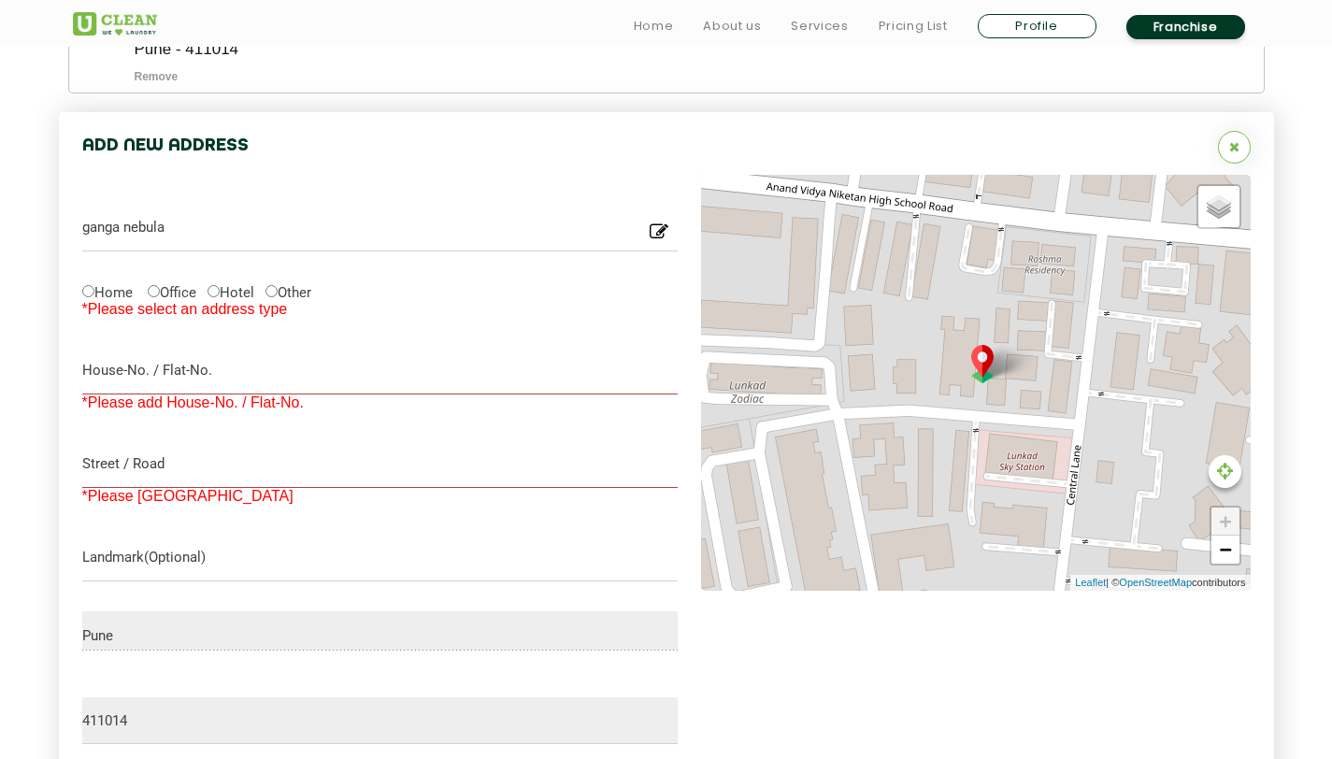
click at [281, 285] on p "Location you have entered is not into our serviceable area, please try with som…" at bounding box center [380, 269] width 597 height 34
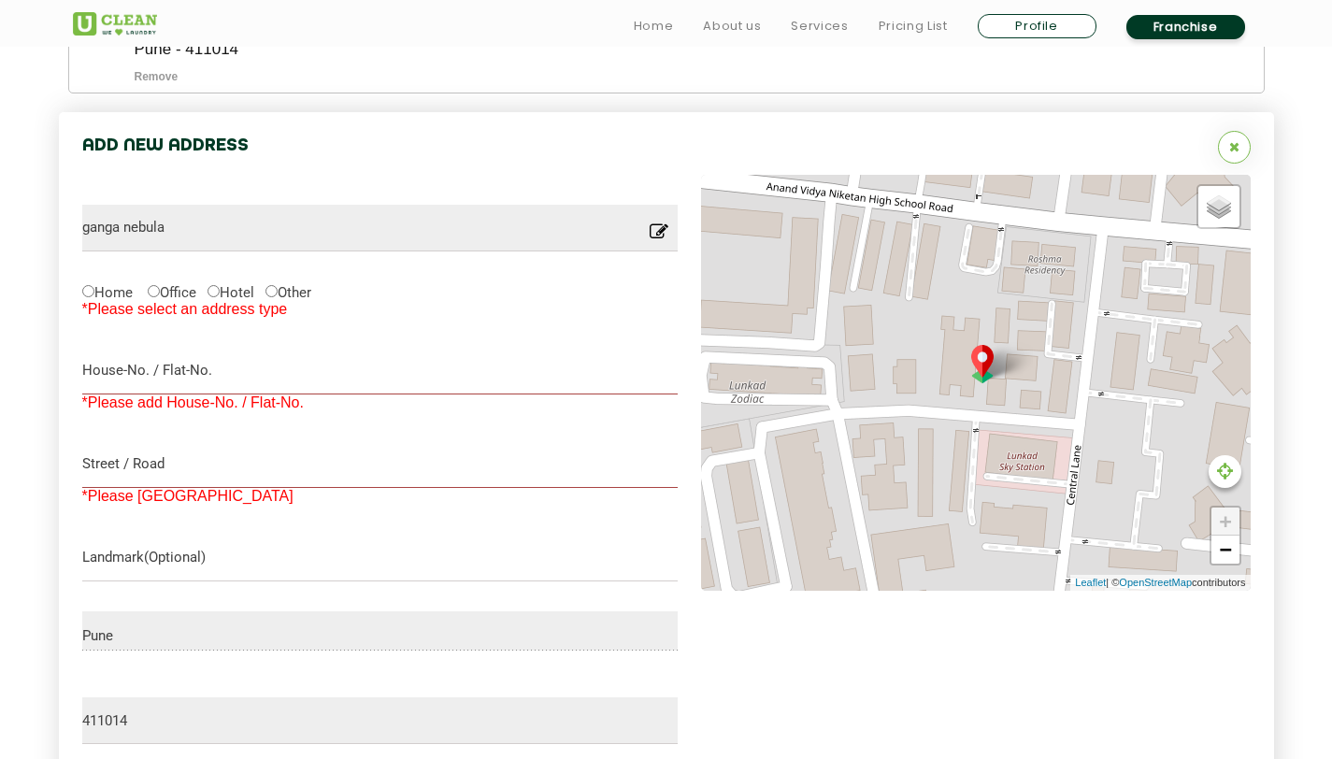
click at [286, 290] on label "Other" at bounding box center [289, 291] width 46 height 20
click at [278, 290] on input "Other" at bounding box center [272, 291] width 12 height 12
radio input "true"
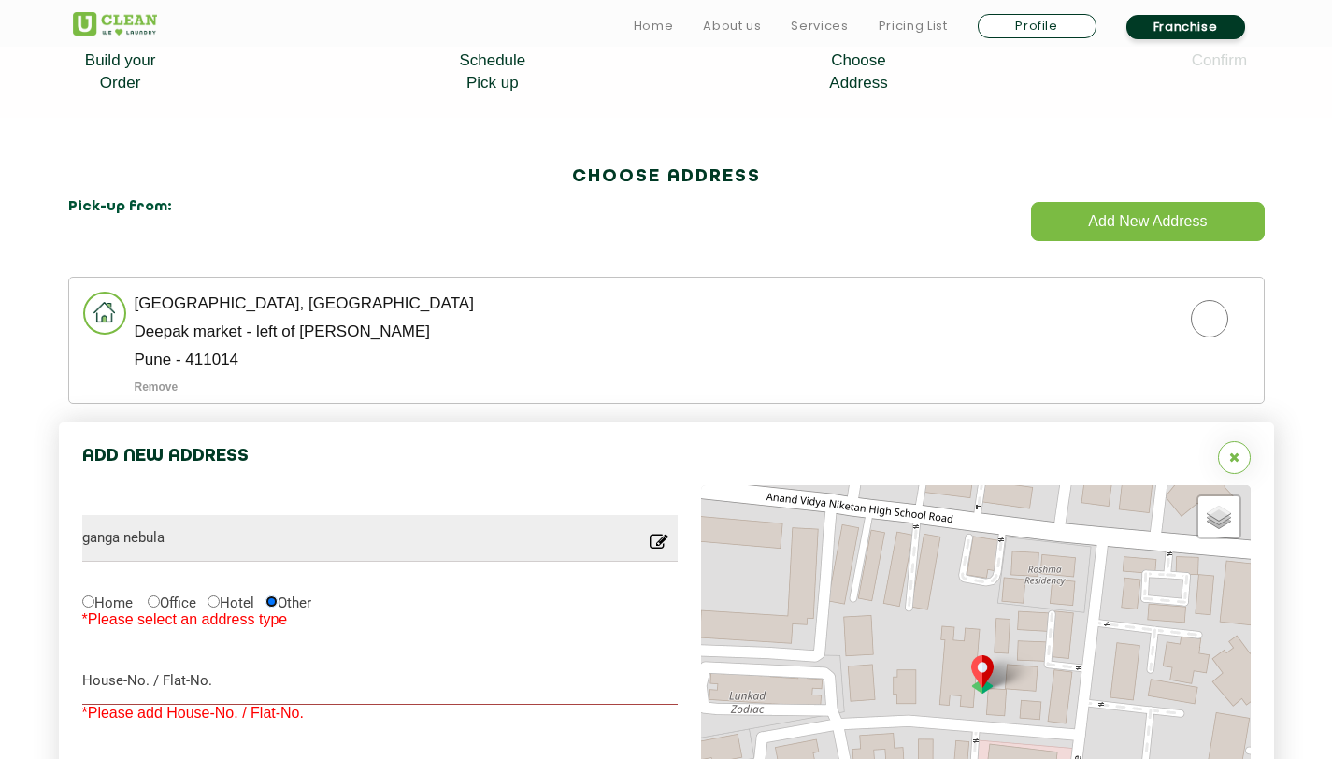
scroll to position [453, 0]
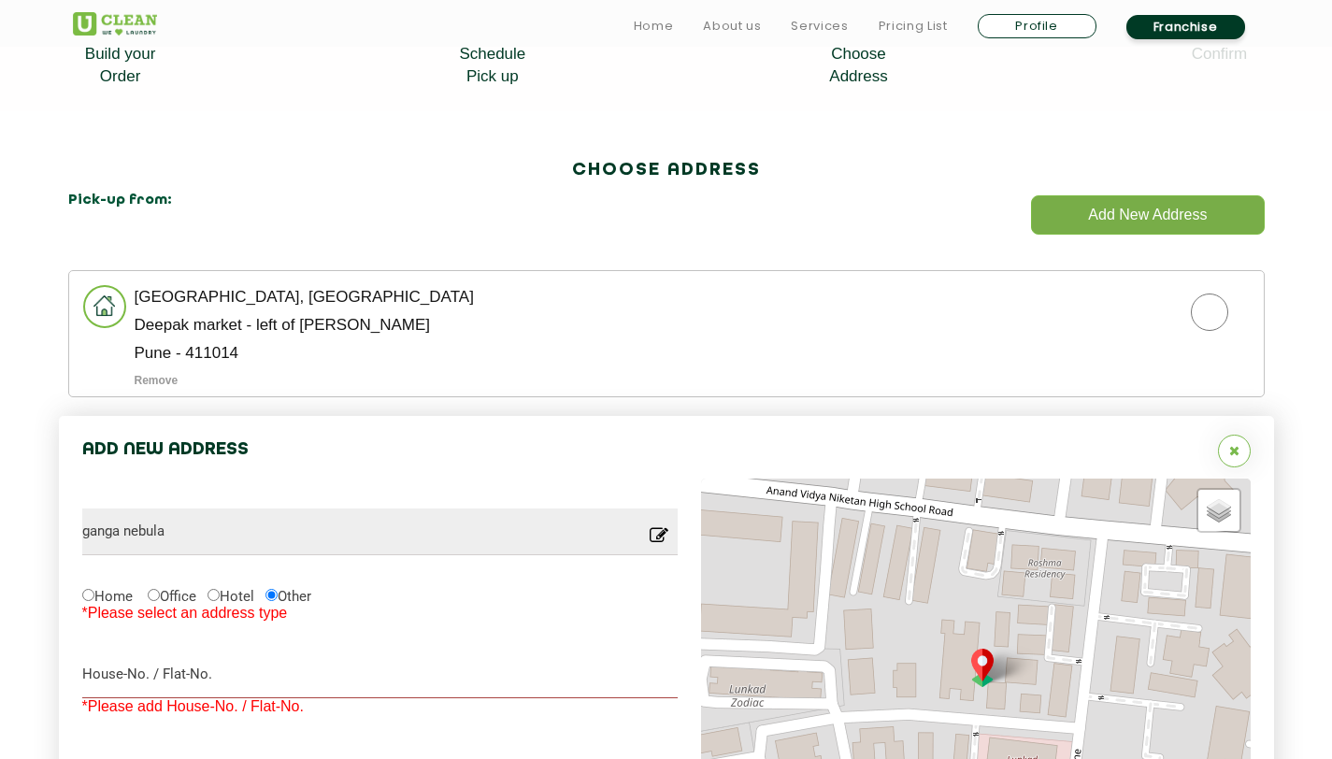
click at [1138, 204] on button "Add New Address" at bounding box center [1147, 214] width 233 height 39
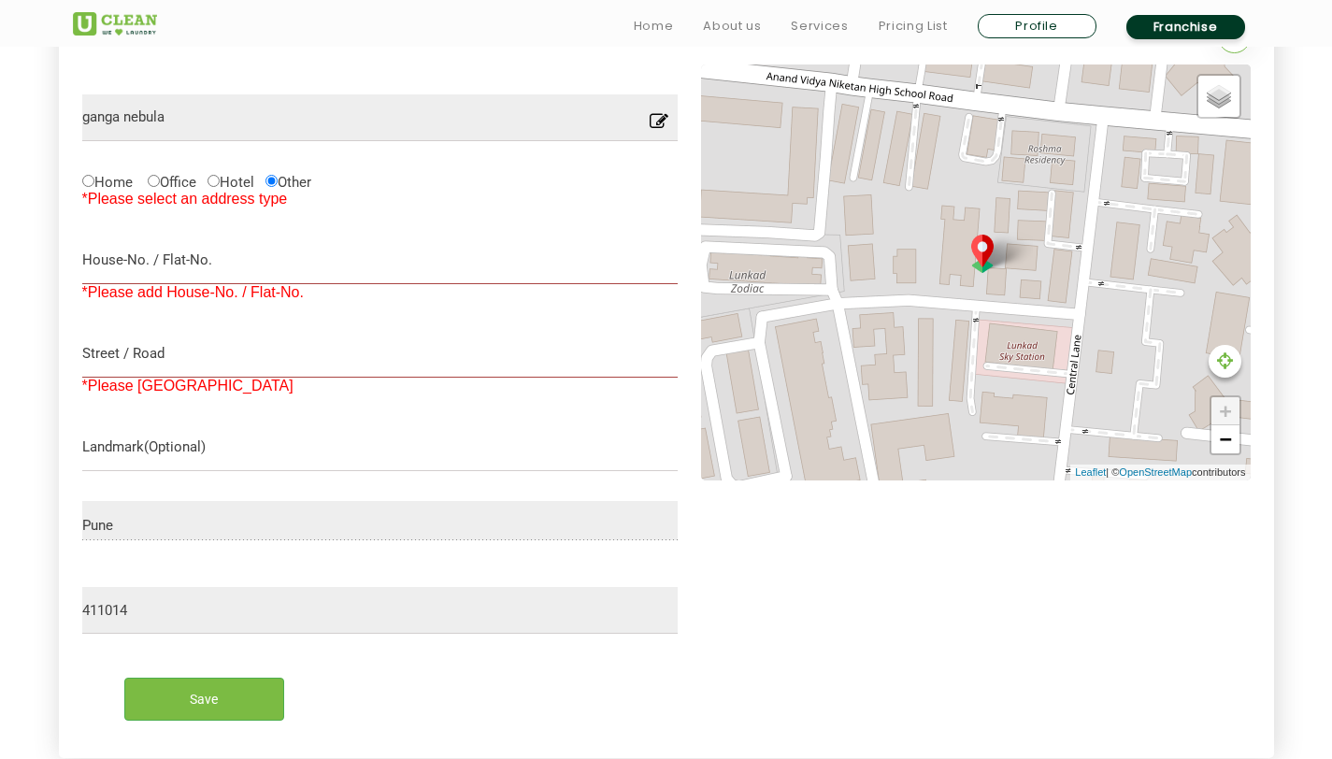
scroll to position [870, 0]
